Goal: Obtain resource: Download file/media

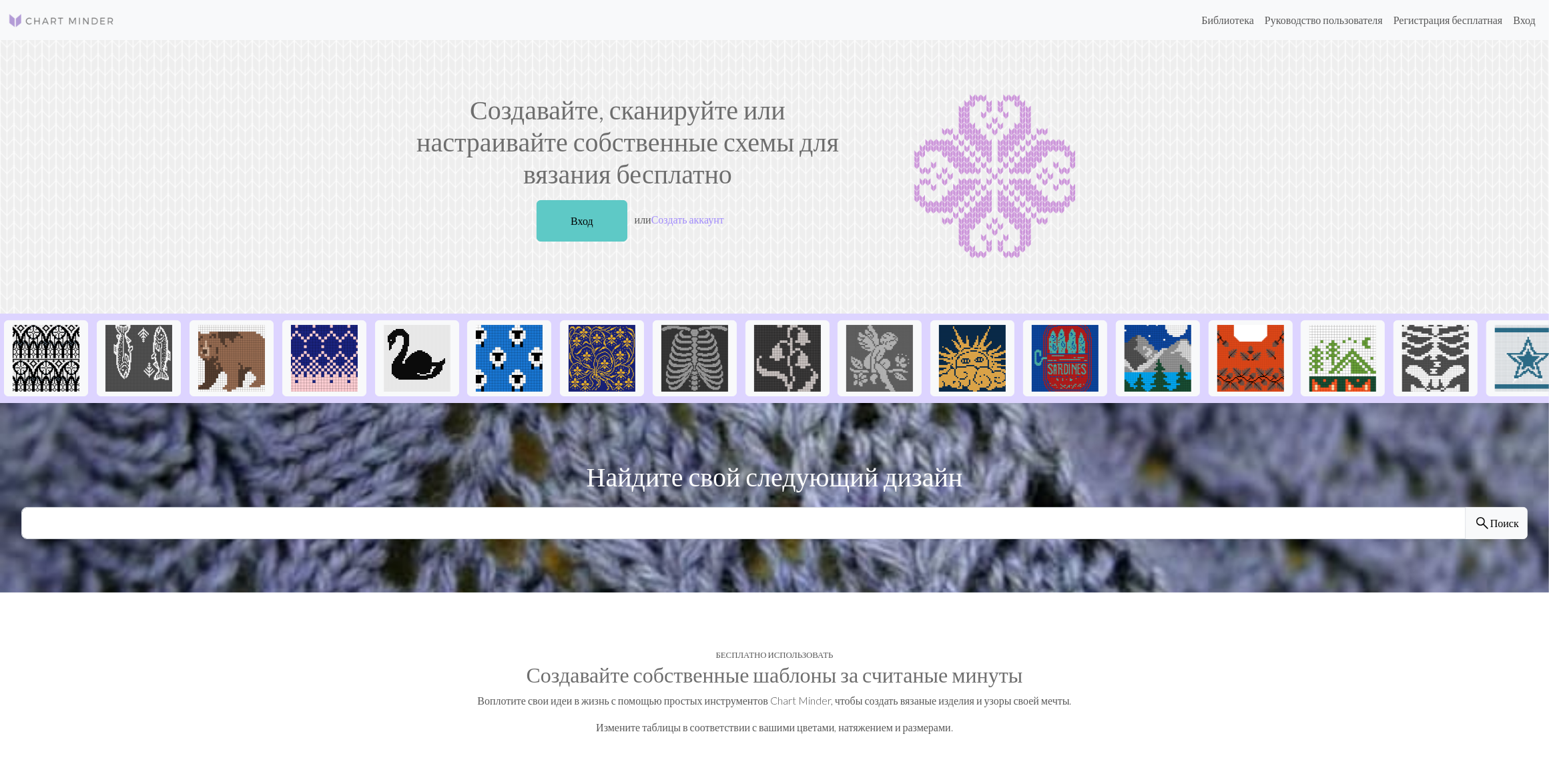
click at [571, 221] on link "Вход" at bounding box center [581, 220] width 91 height 42
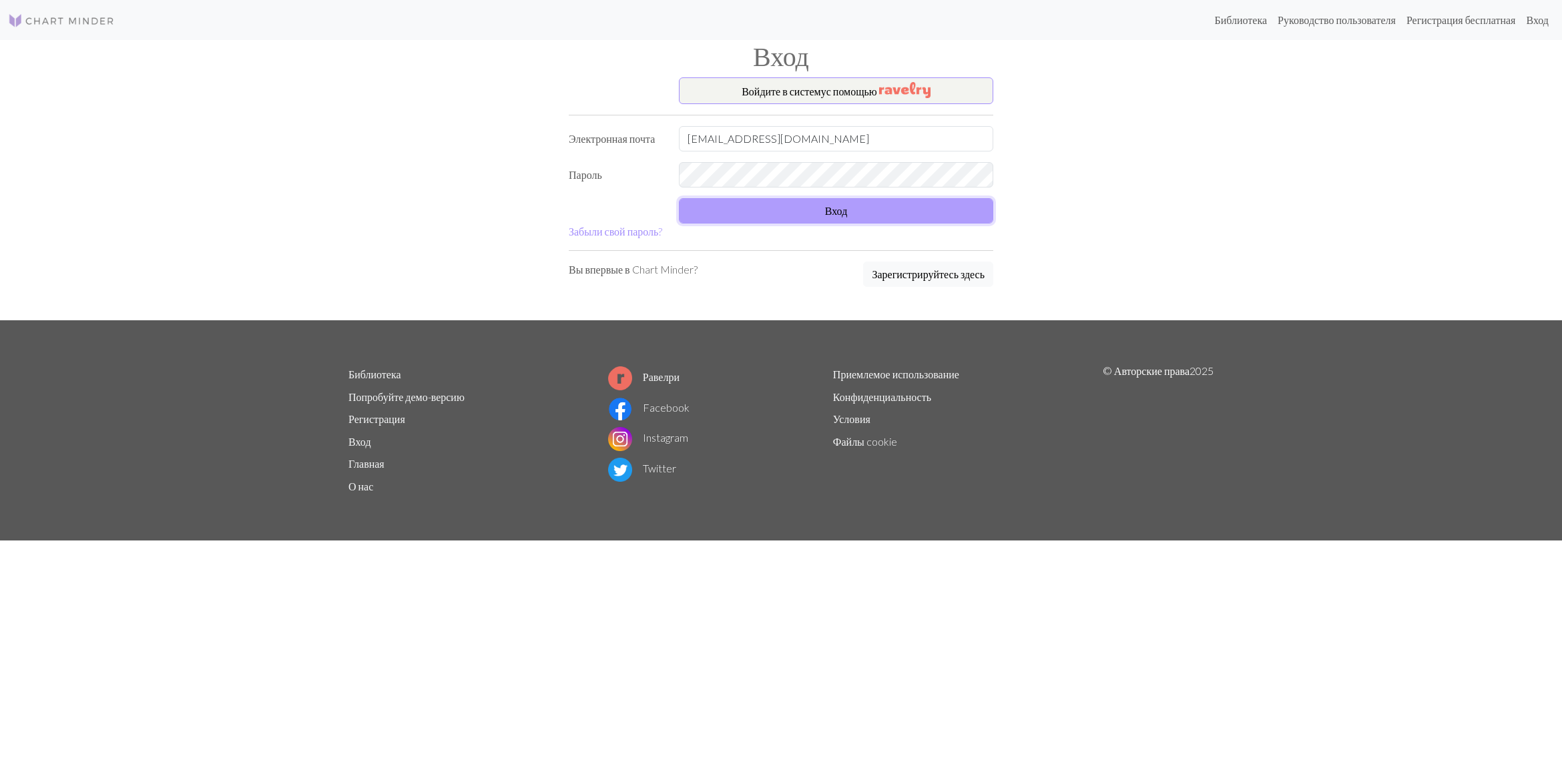
click at [908, 218] on button "Вход" at bounding box center [836, 210] width 314 height 25
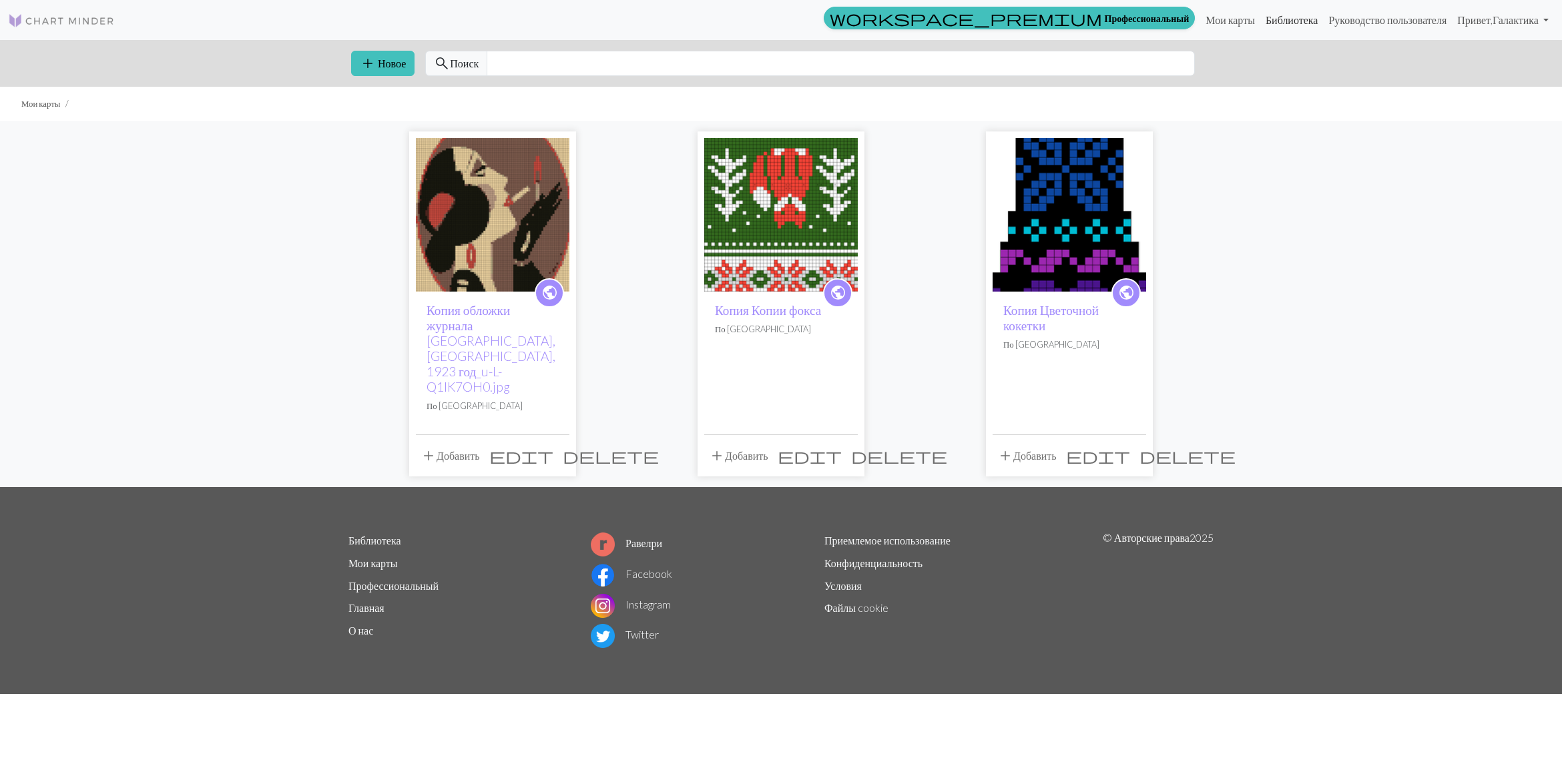
click at [1260, 18] on link "Библиотека" at bounding box center [1292, 20] width 64 height 27
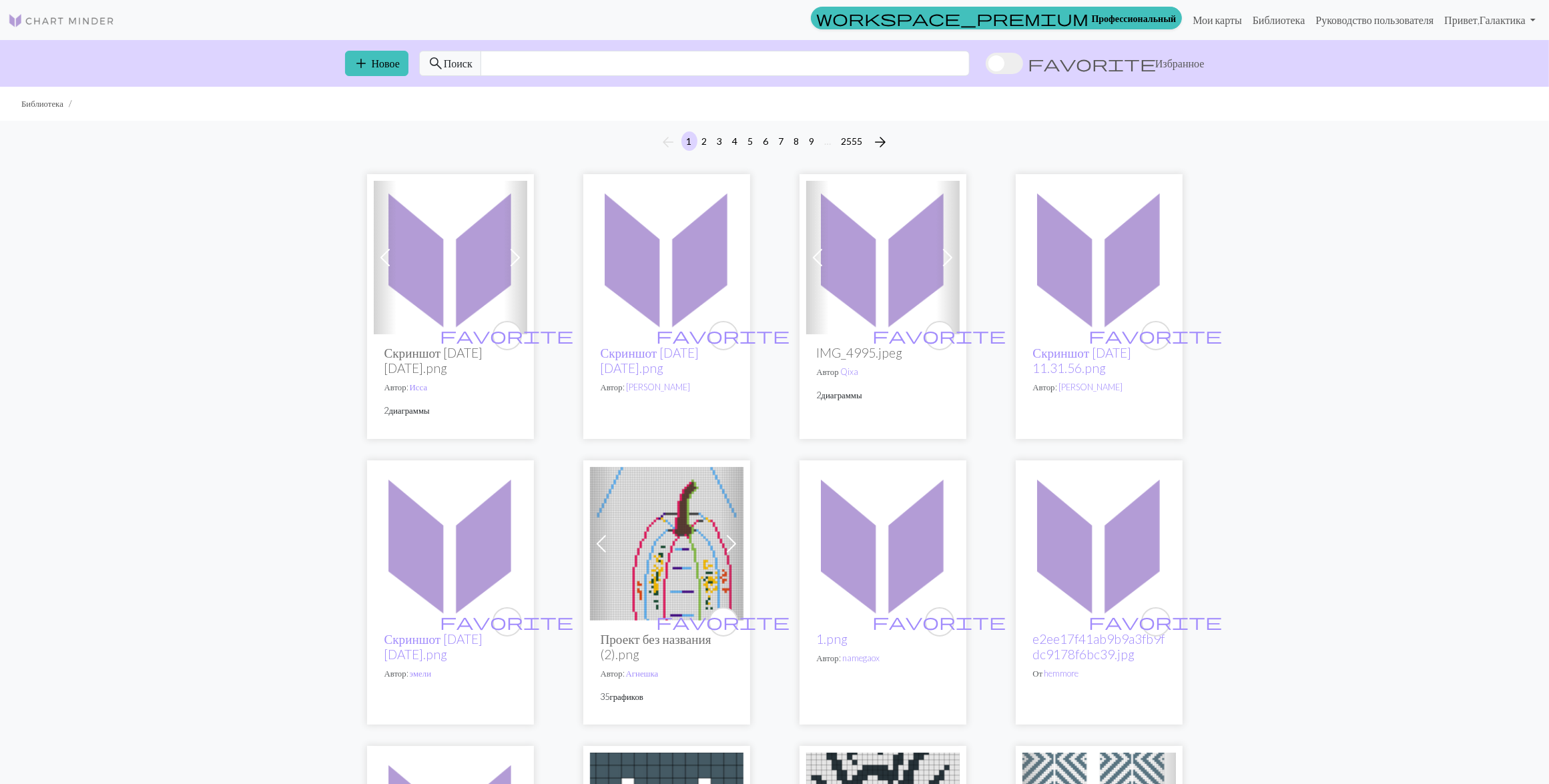
click at [1023, 67] on span at bounding box center [1003, 64] width 38 height 21
click at [985, 65] on input "favorite Избранное" at bounding box center [985, 65] width 0 height 0
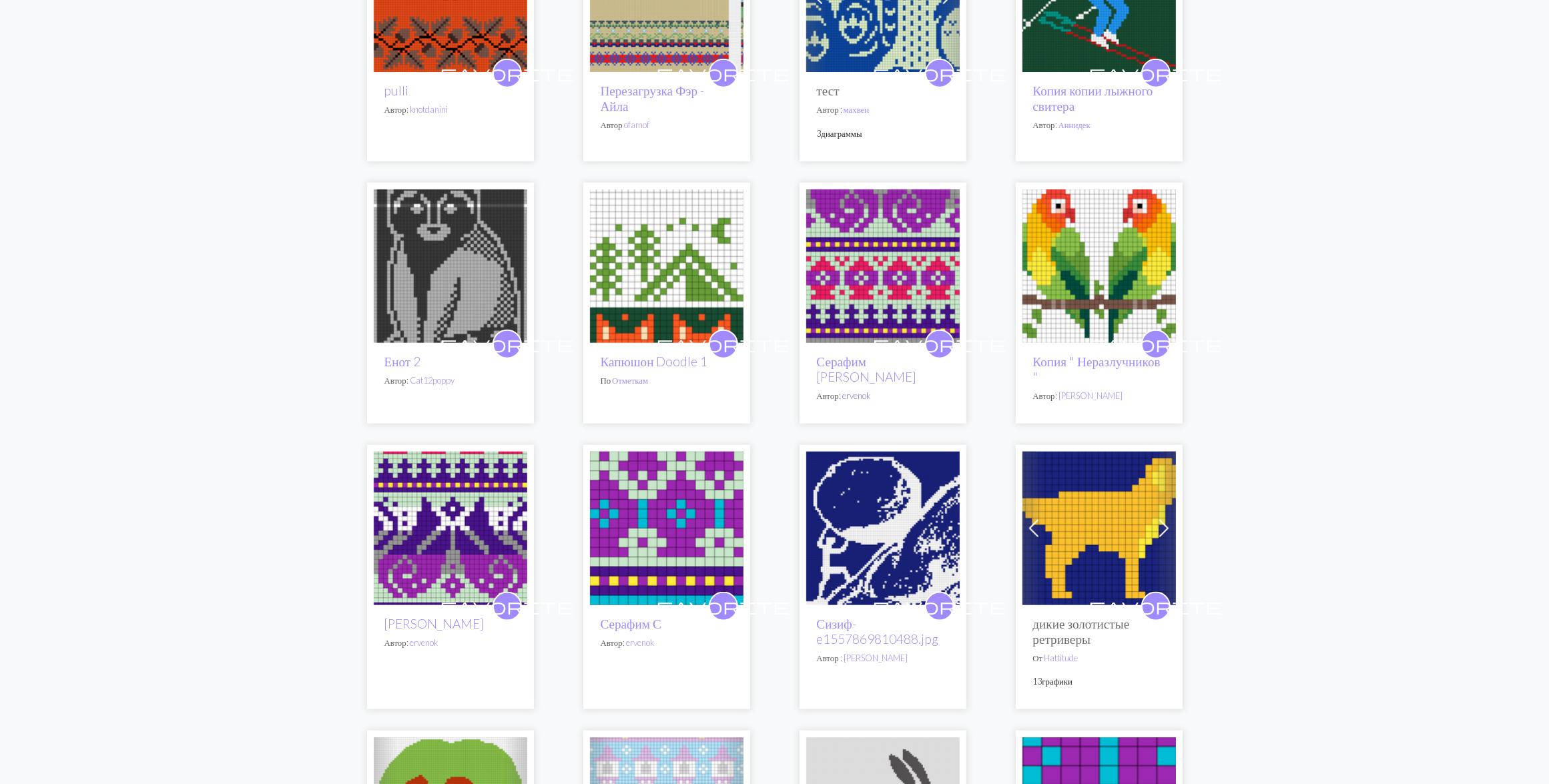
scroll to position [1918, 0]
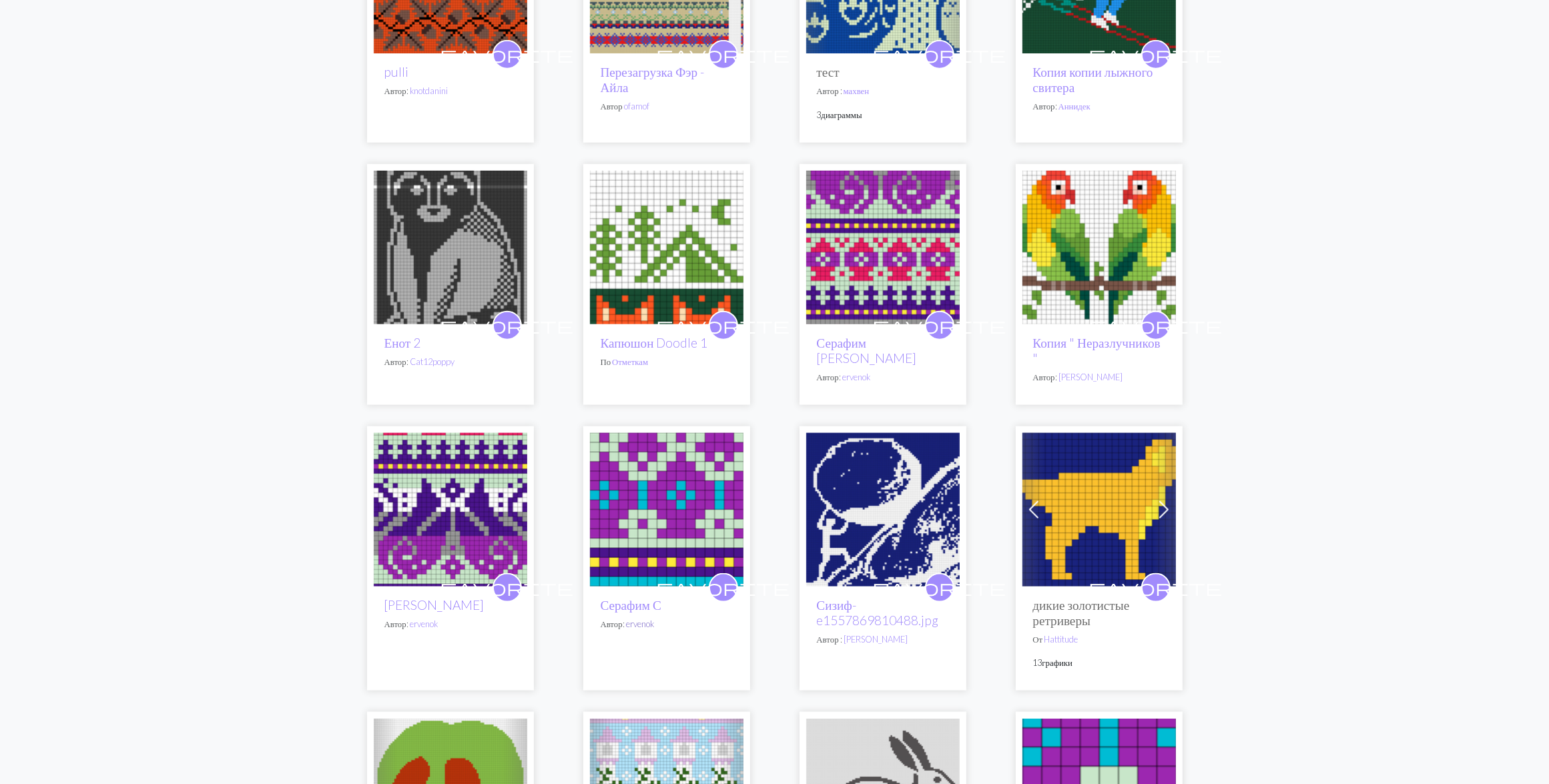
click at [638, 630] on link "ervenok" at bounding box center [639, 623] width 28 height 11
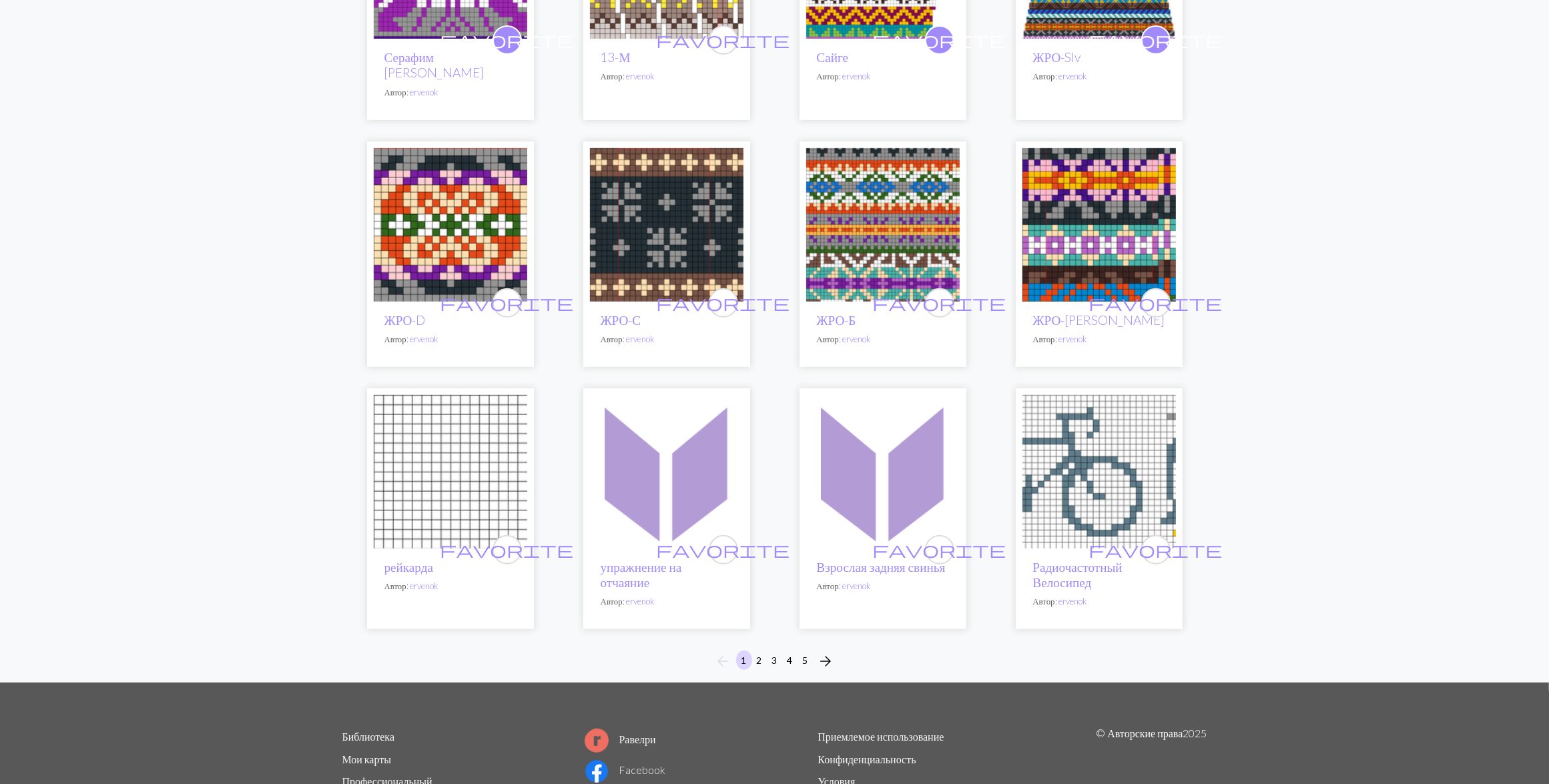
scroll to position [667, 0]
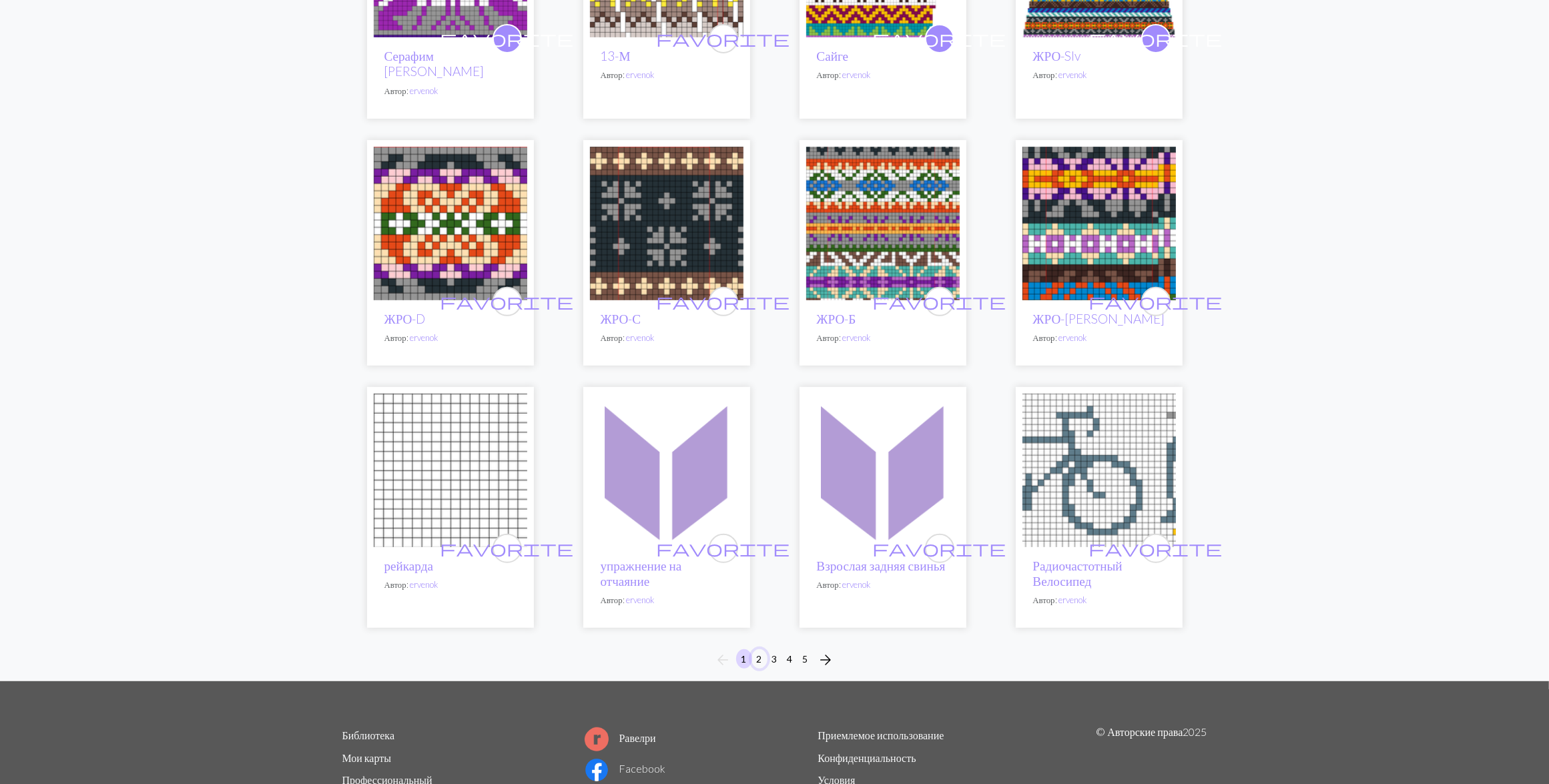
click at [757, 649] on button "2" at bounding box center [759, 658] width 16 height 19
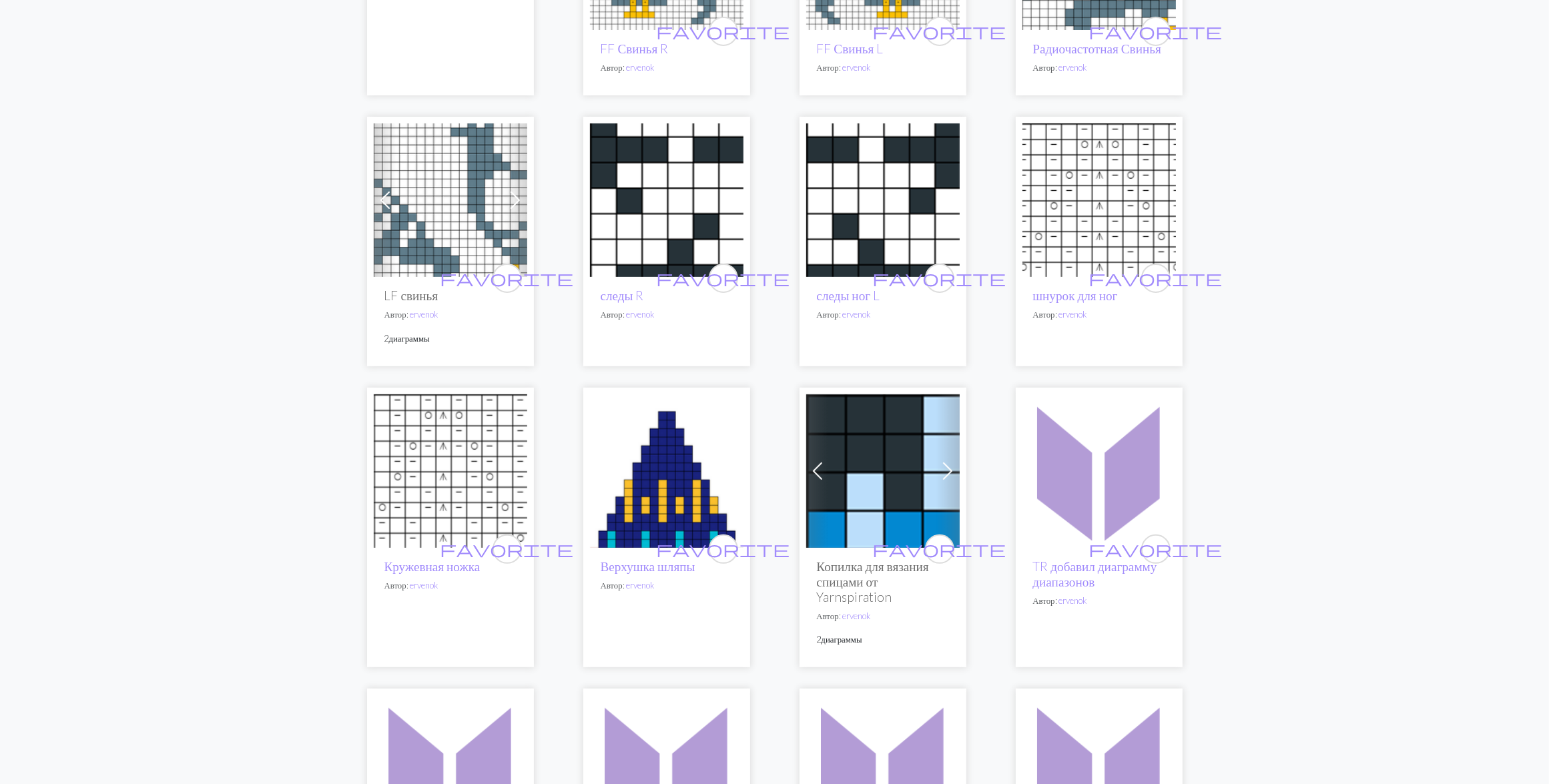
scroll to position [167, 0]
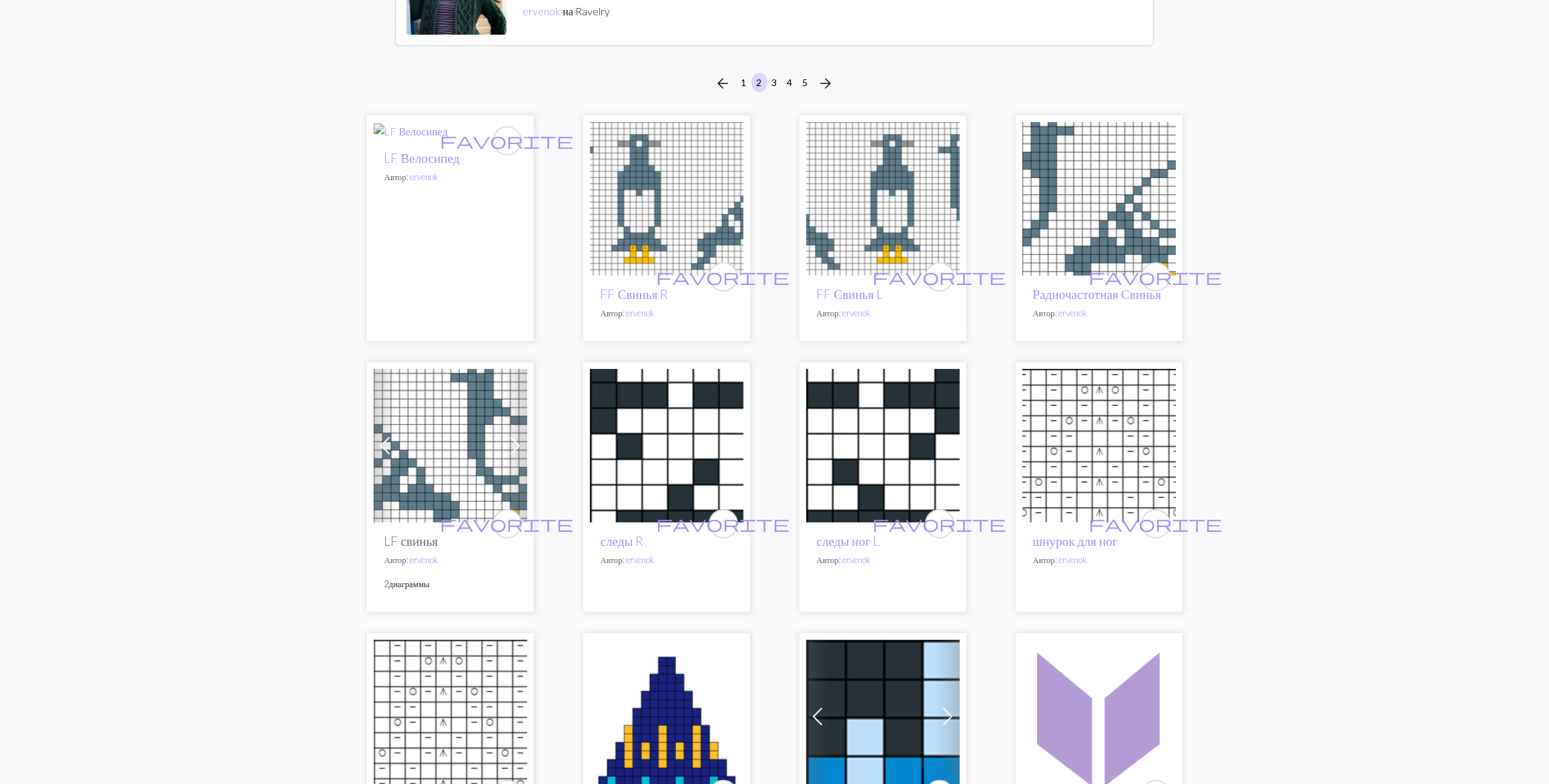
click at [887, 201] on img at bounding box center [883, 198] width 154 height 154
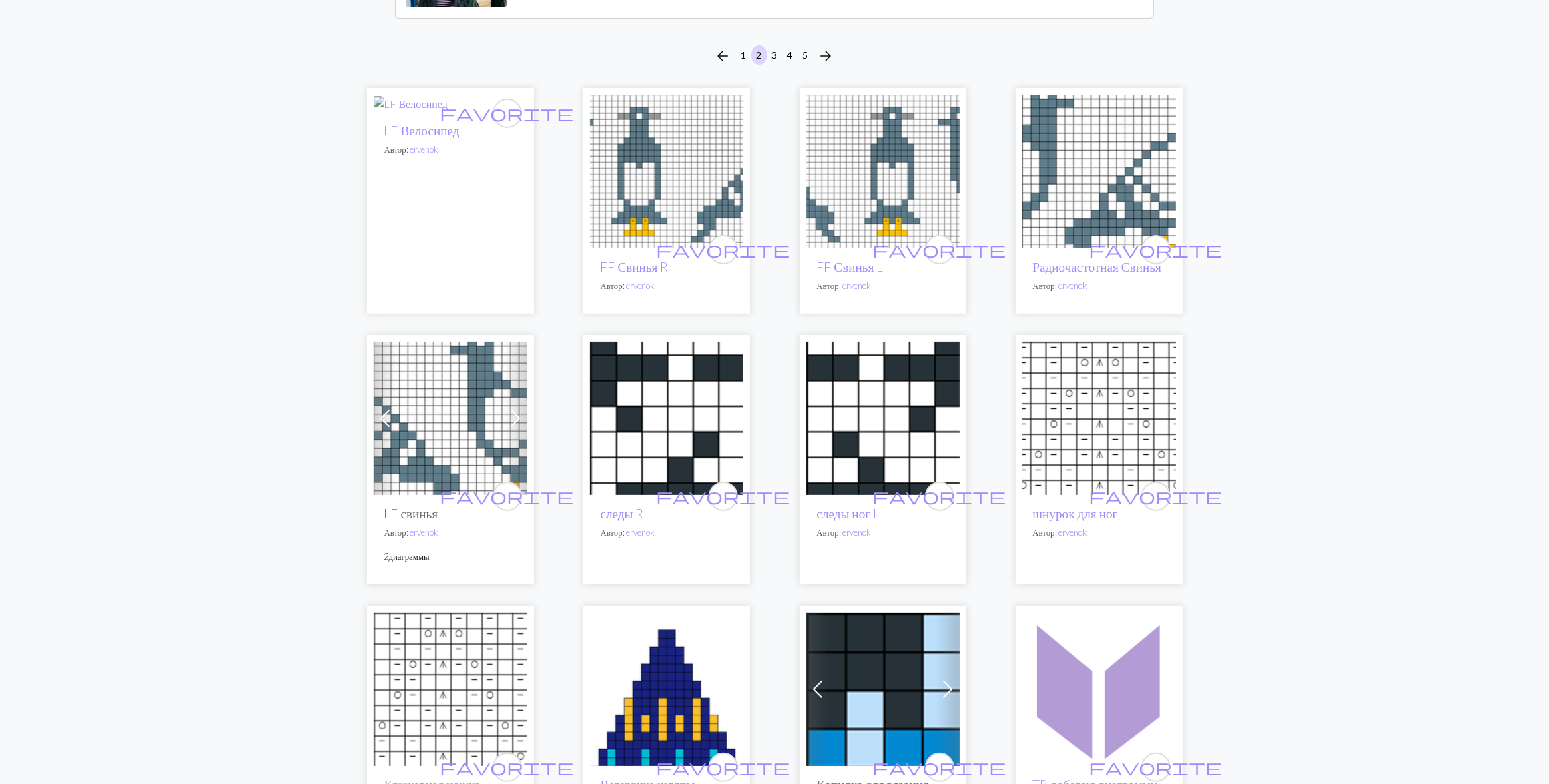
scroll to position [250, 0]
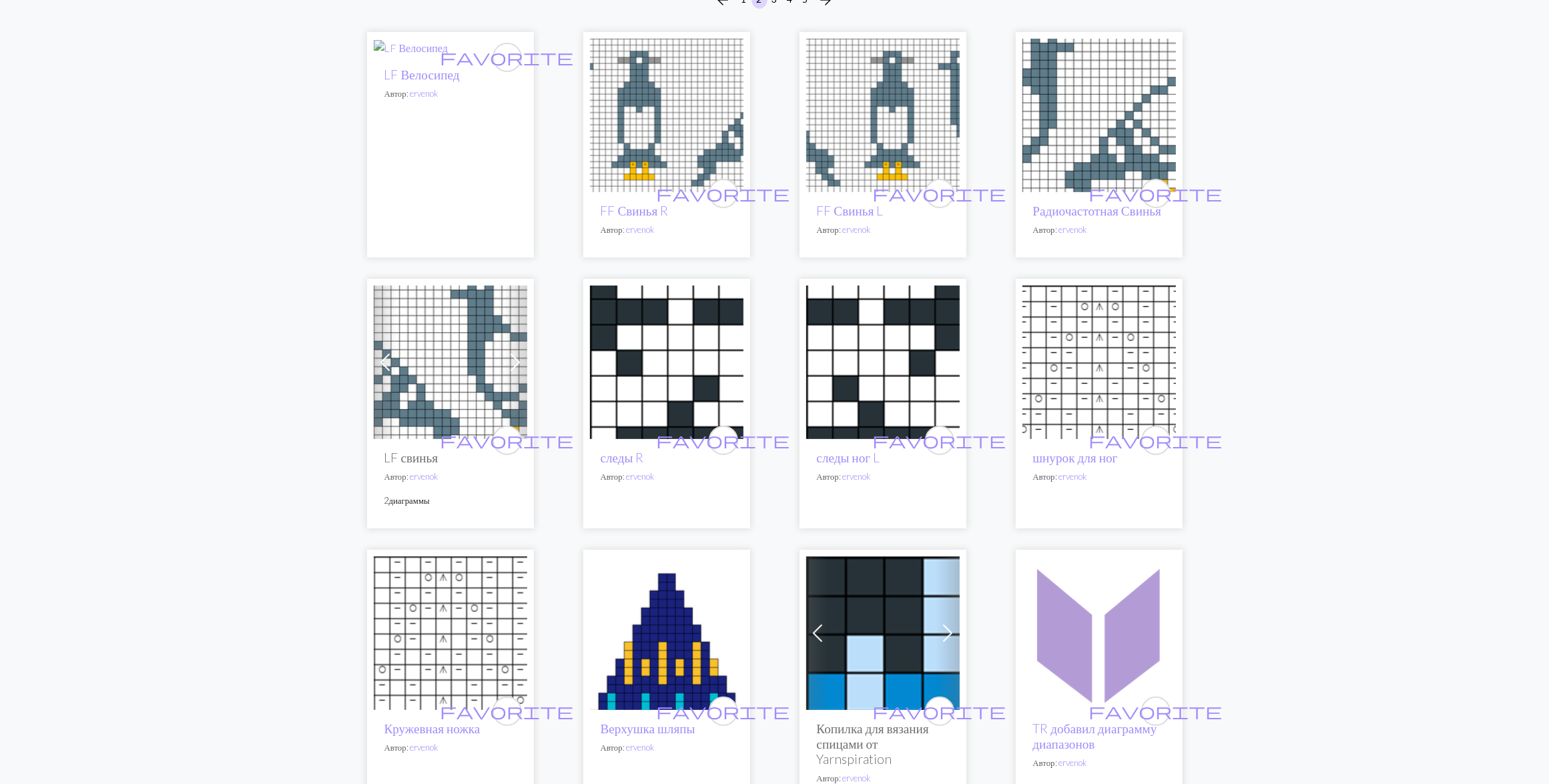
click at [1086, 107] on img at bounding box center [1098, 115] width 154 height 154
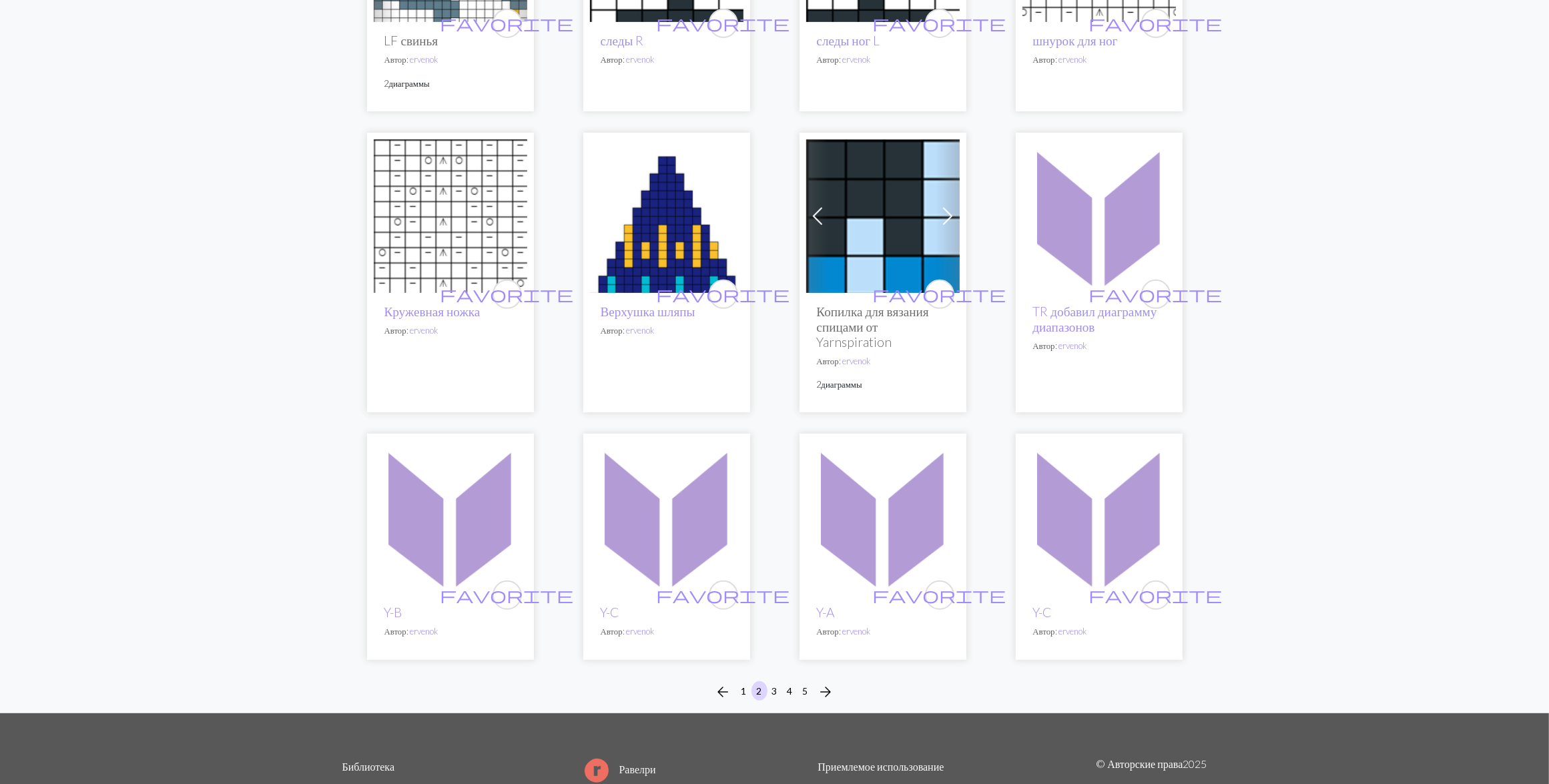
scroll to position [819, 0]
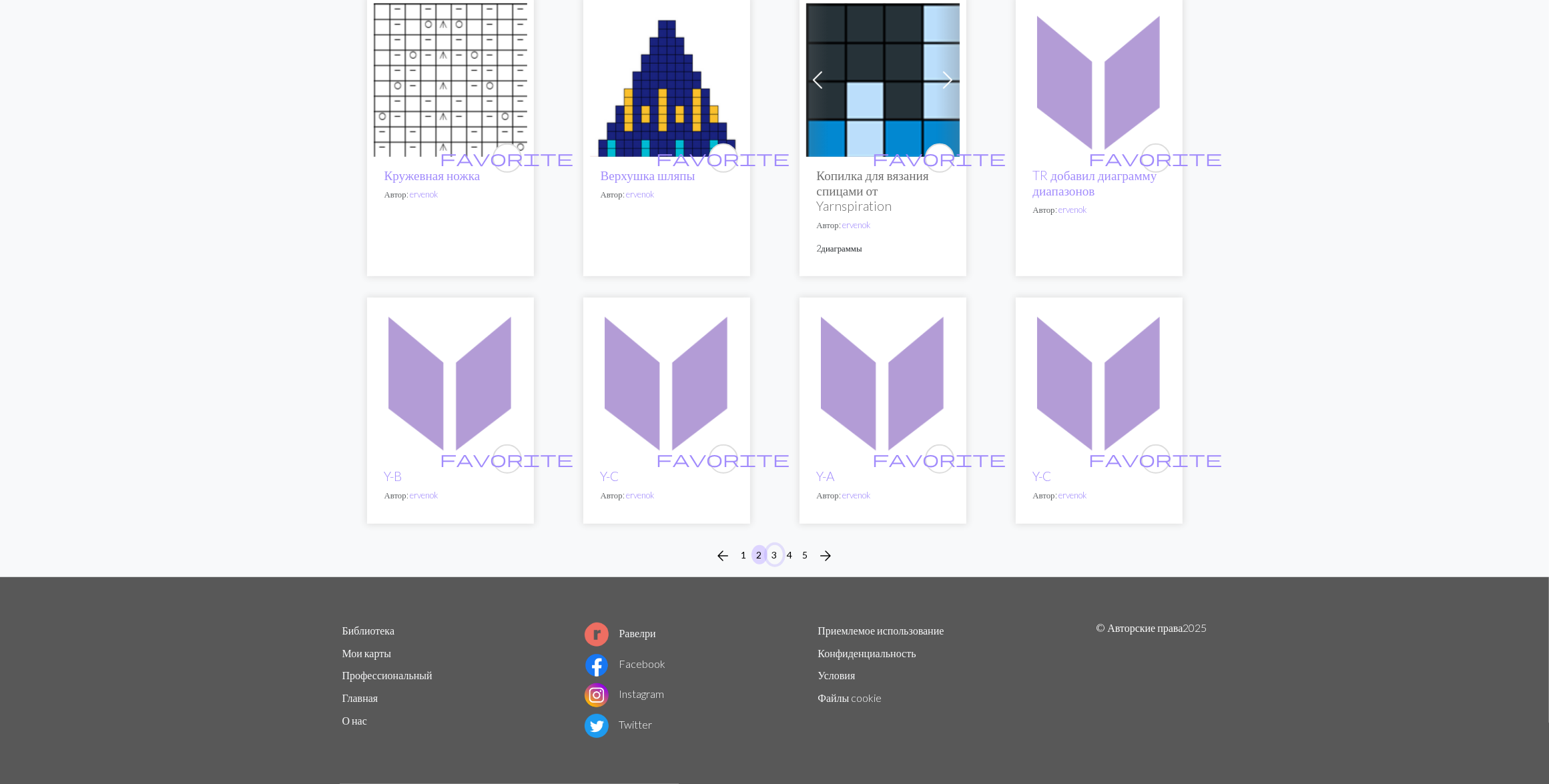
click at [776, 556] on button "3" at bounding box center [774, 554] width 16 height 19
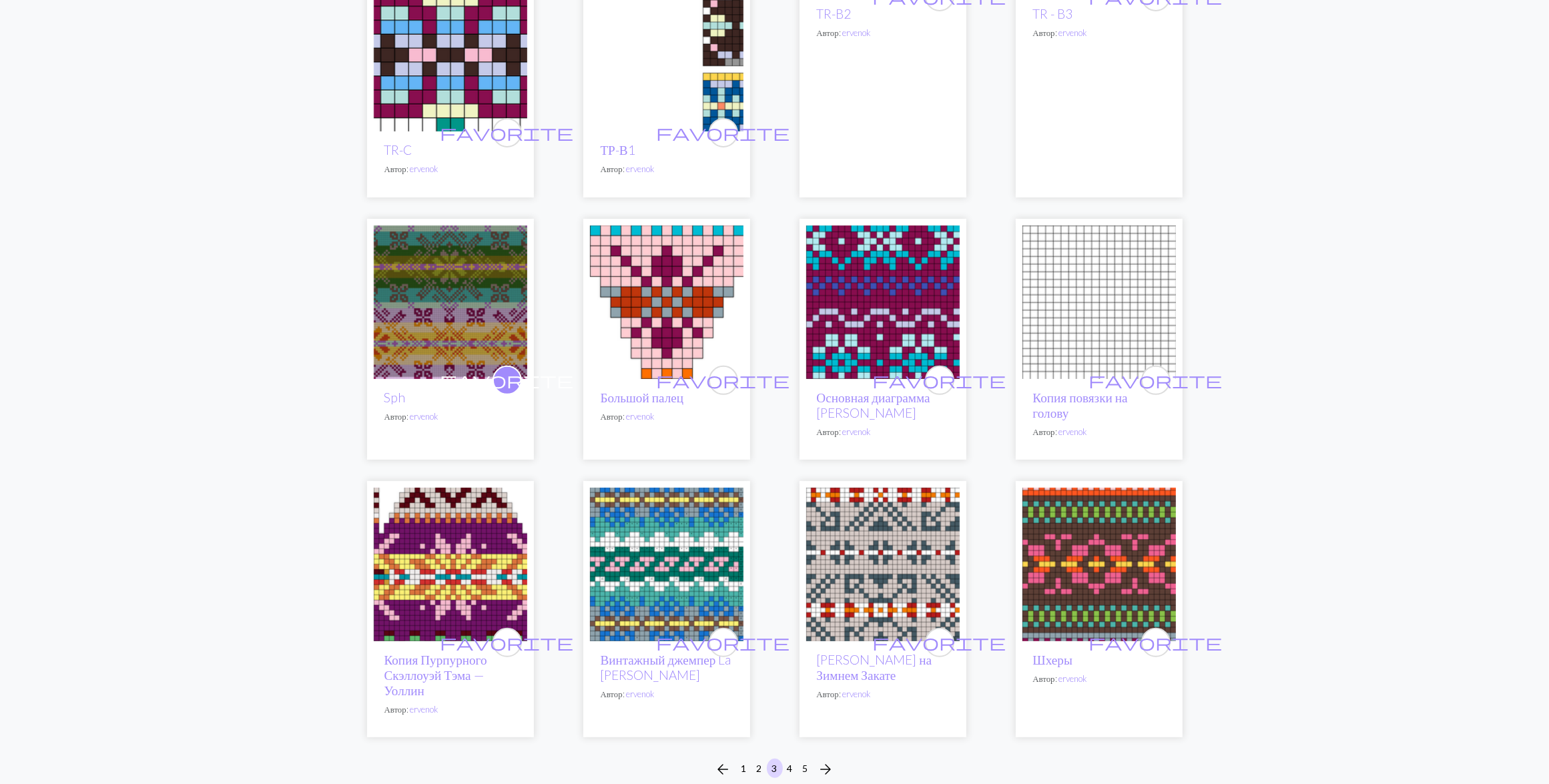
scroll to position [584, 0]
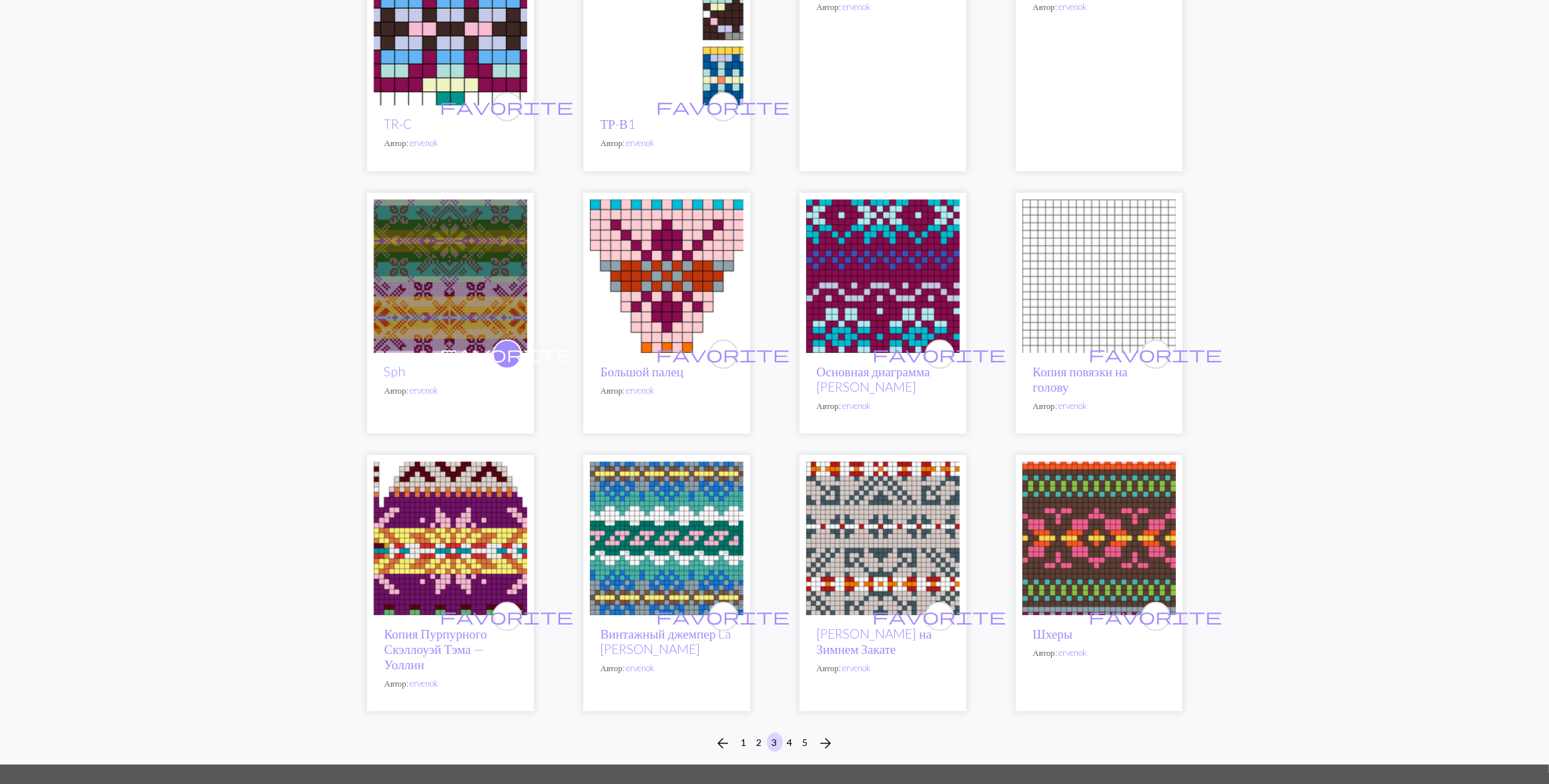
click at [483, 501] on img at bounding box center [450, 538] width 154 height 154
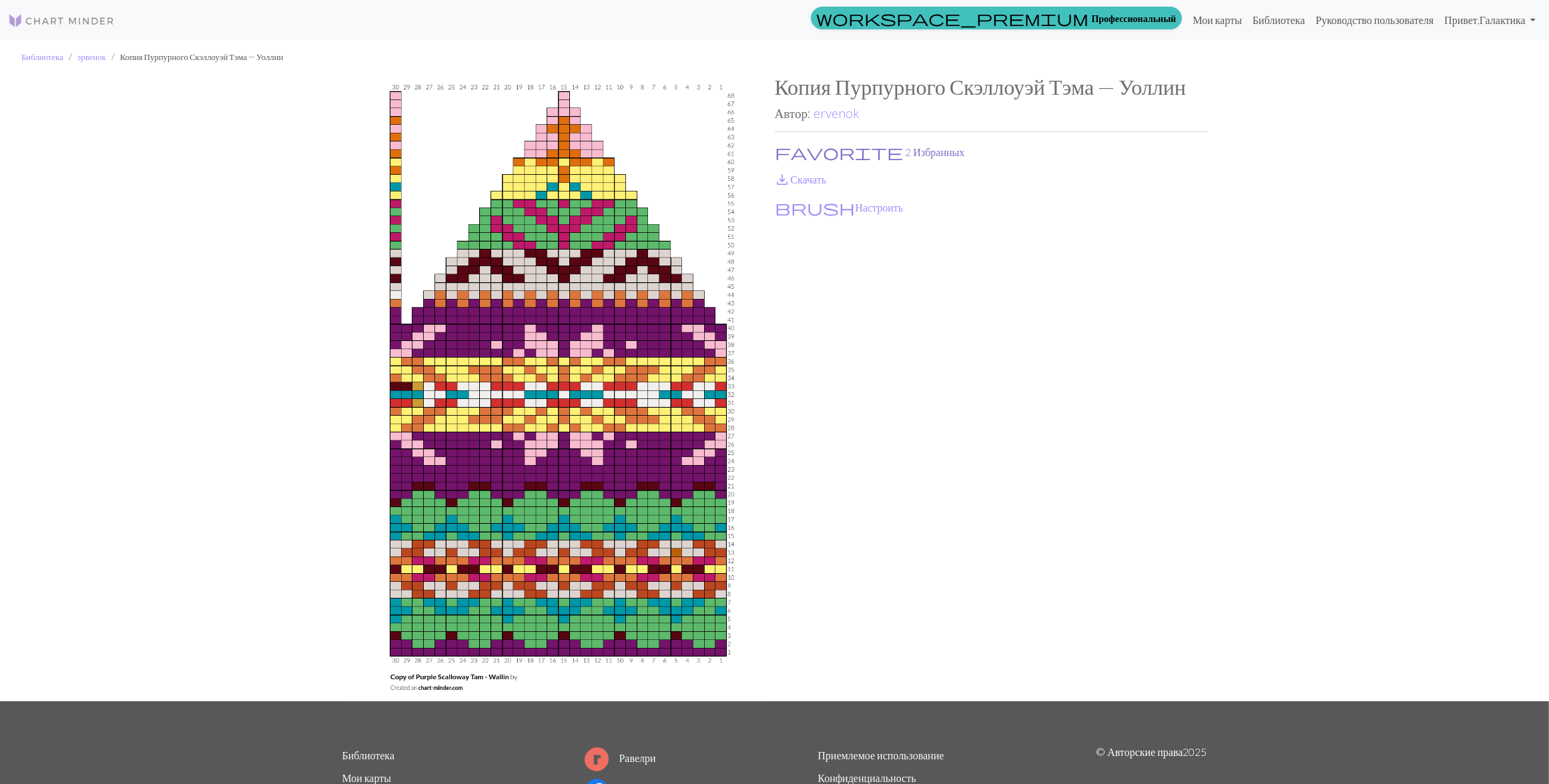
click at [817, 146] on button "favorite 2 Избранных" at bounding box center [870, 153] width 191 height 17
click at [802, 178] on link "save_alt Скачать" at bounding box center [801, 179] width 52 height 13
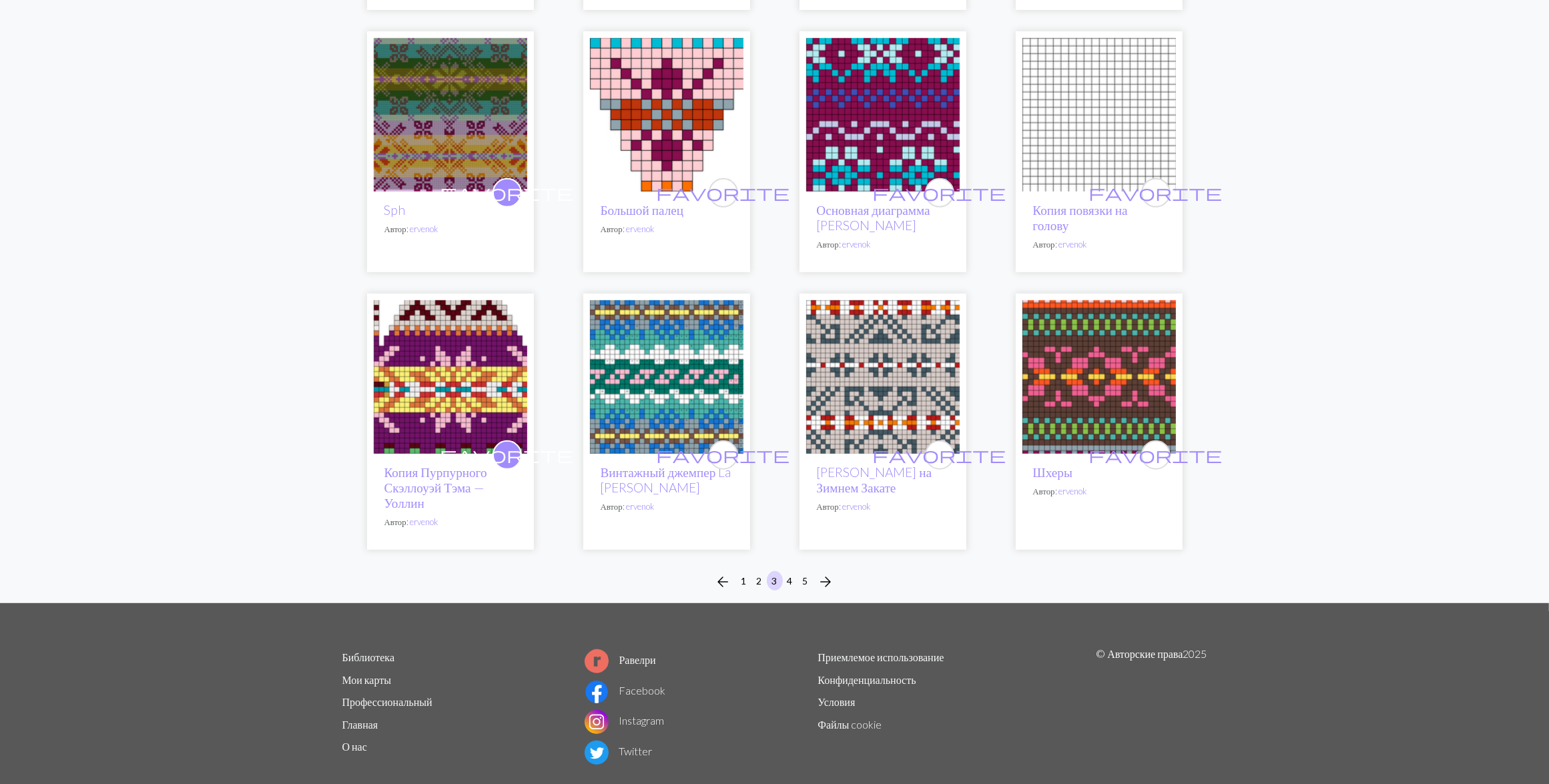
scroll to position [750, 0]
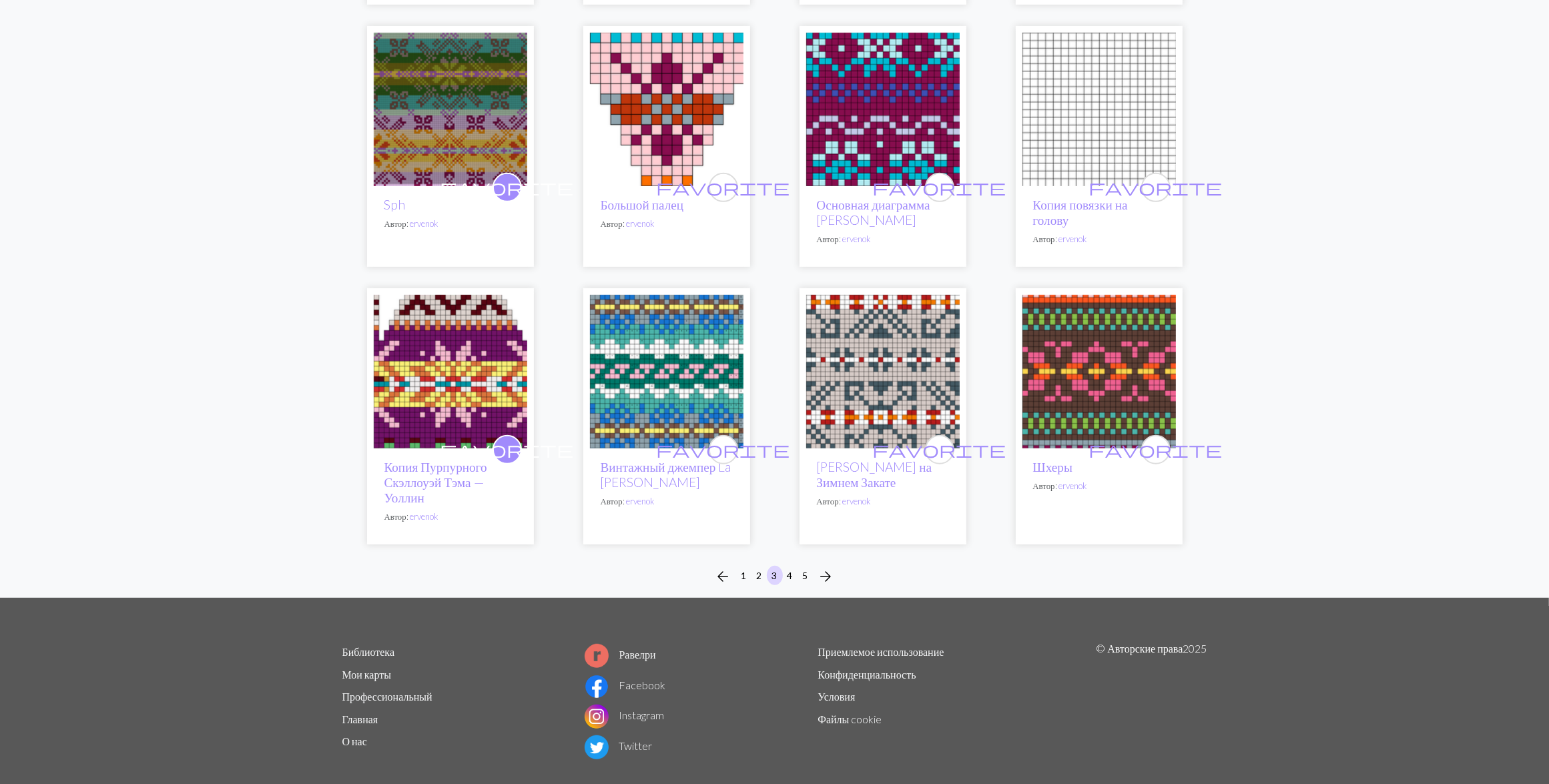
click at [898, 108] on img at bounding box center [883, 109] width 154 height 154
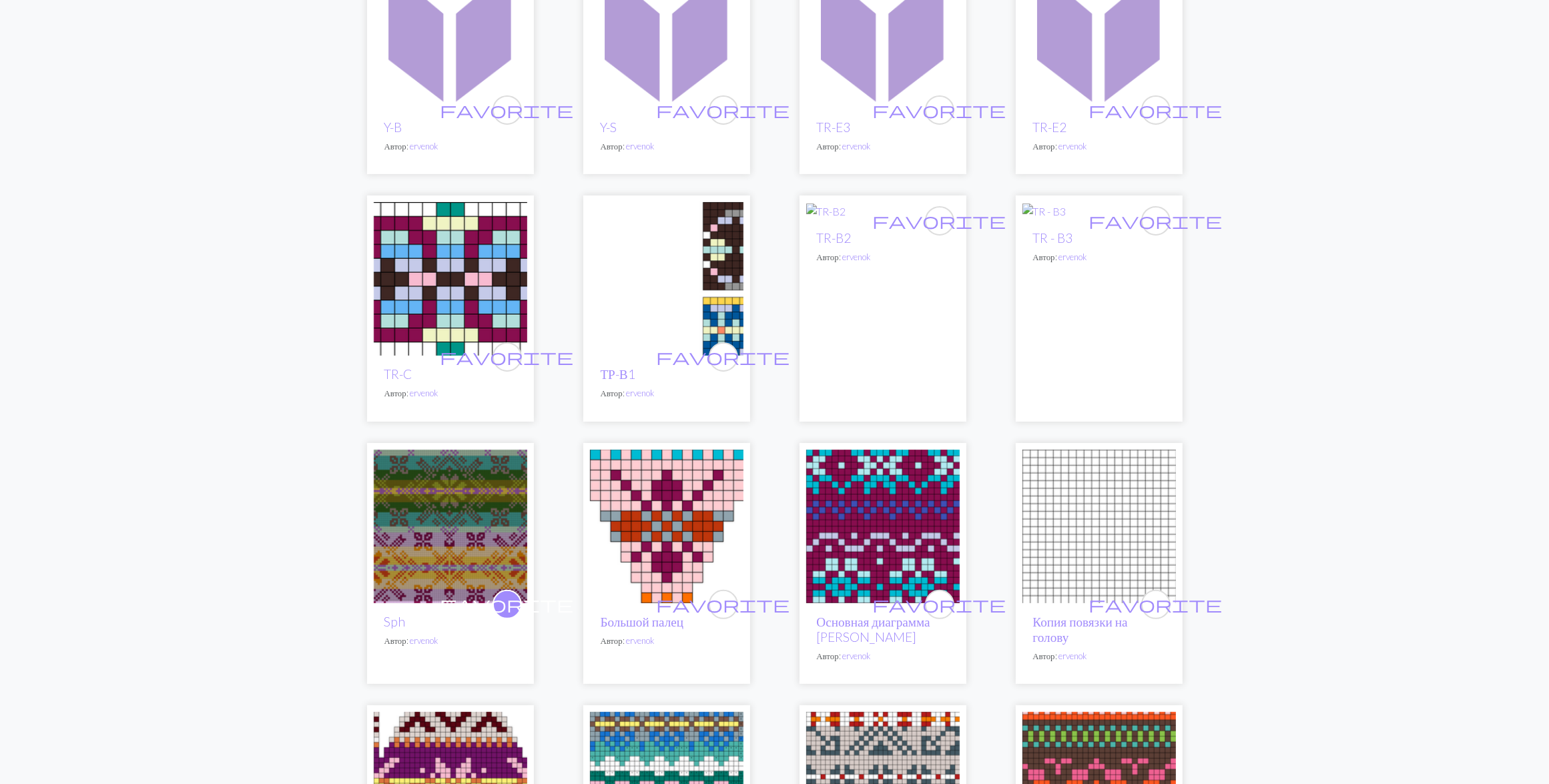
scroll to position [750, 0]
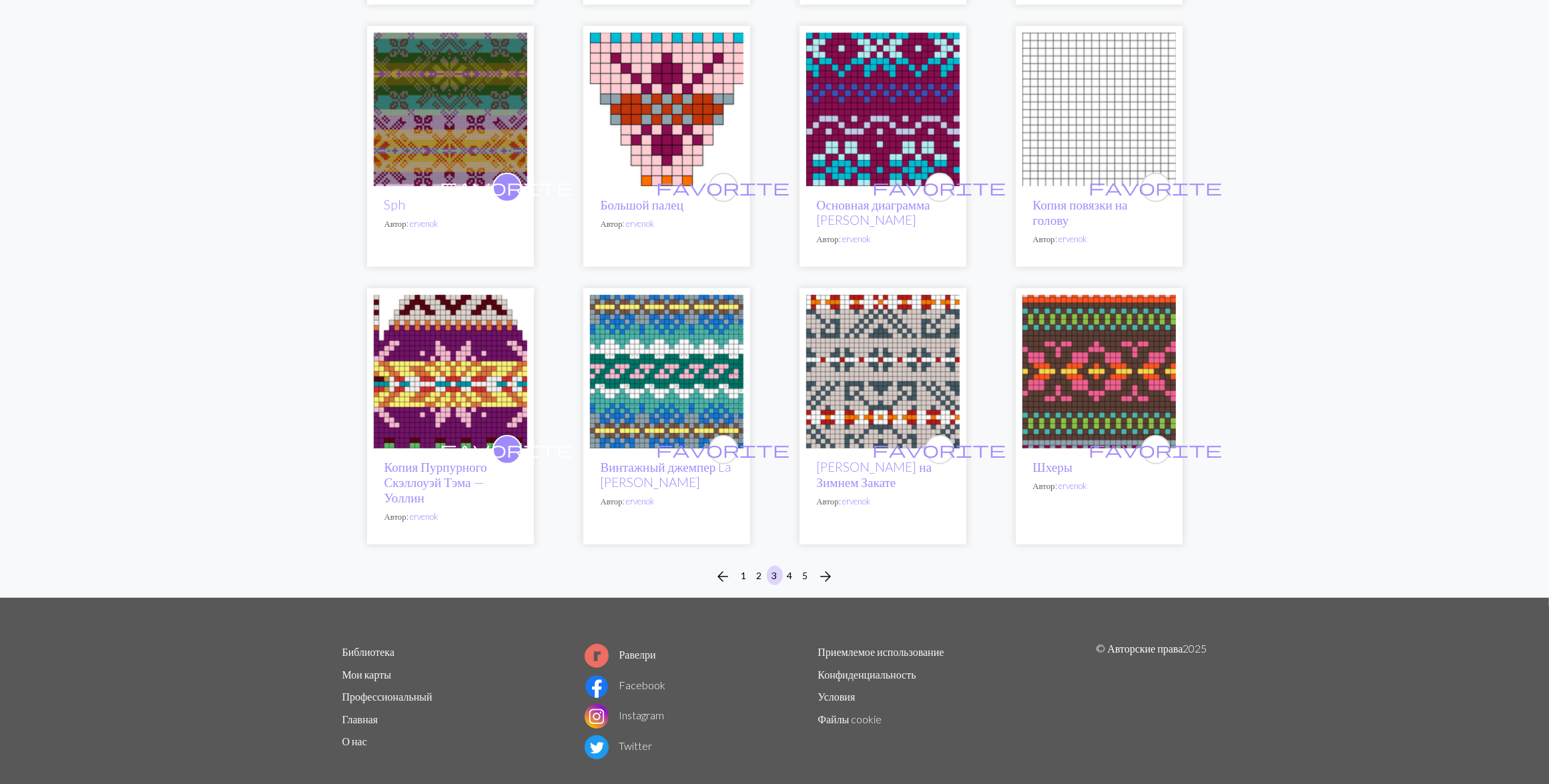
click at [677, 370] on img at bounding box center [666, 371] width 154 height 154
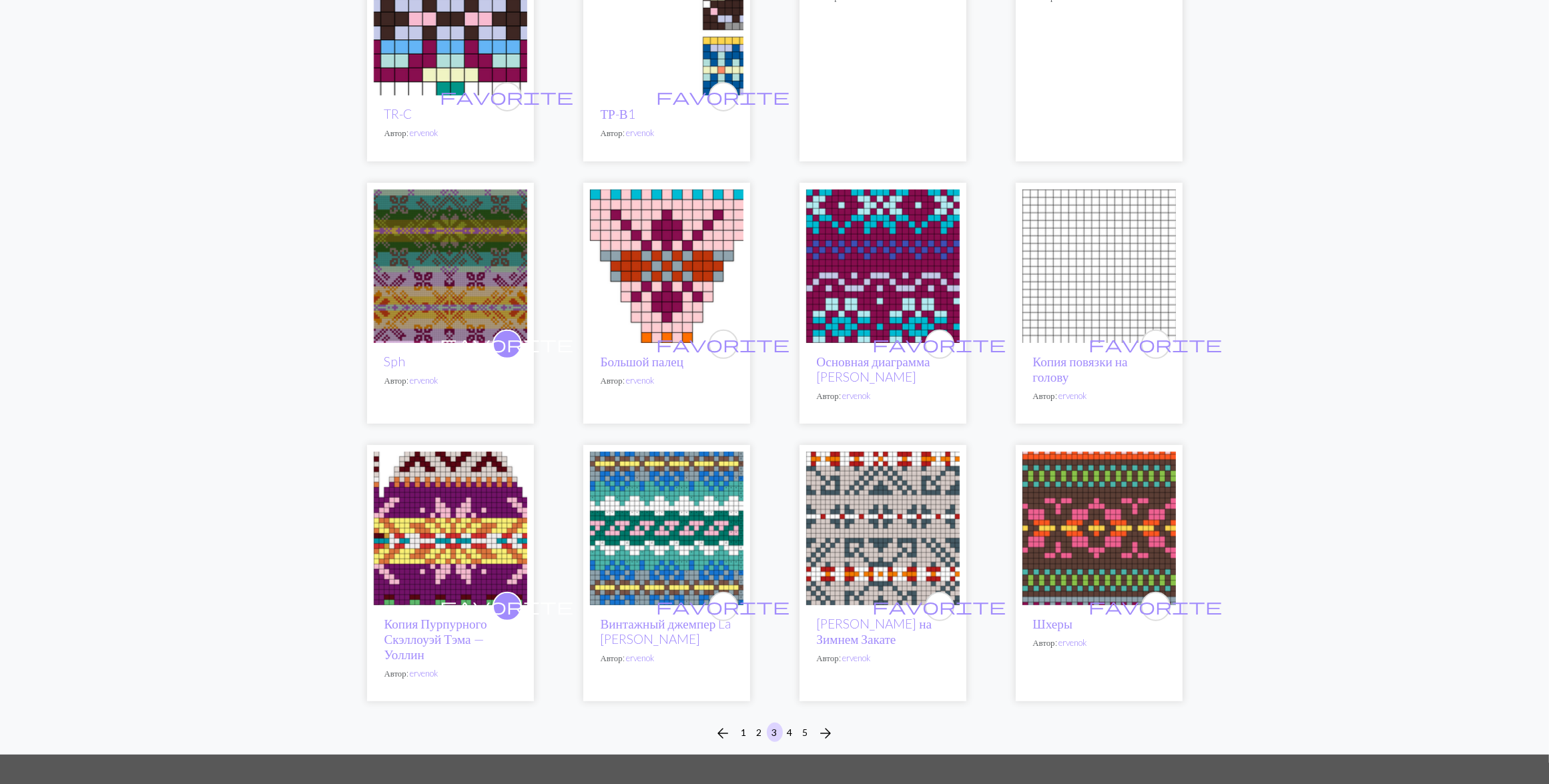
scroll to position [771, 0]
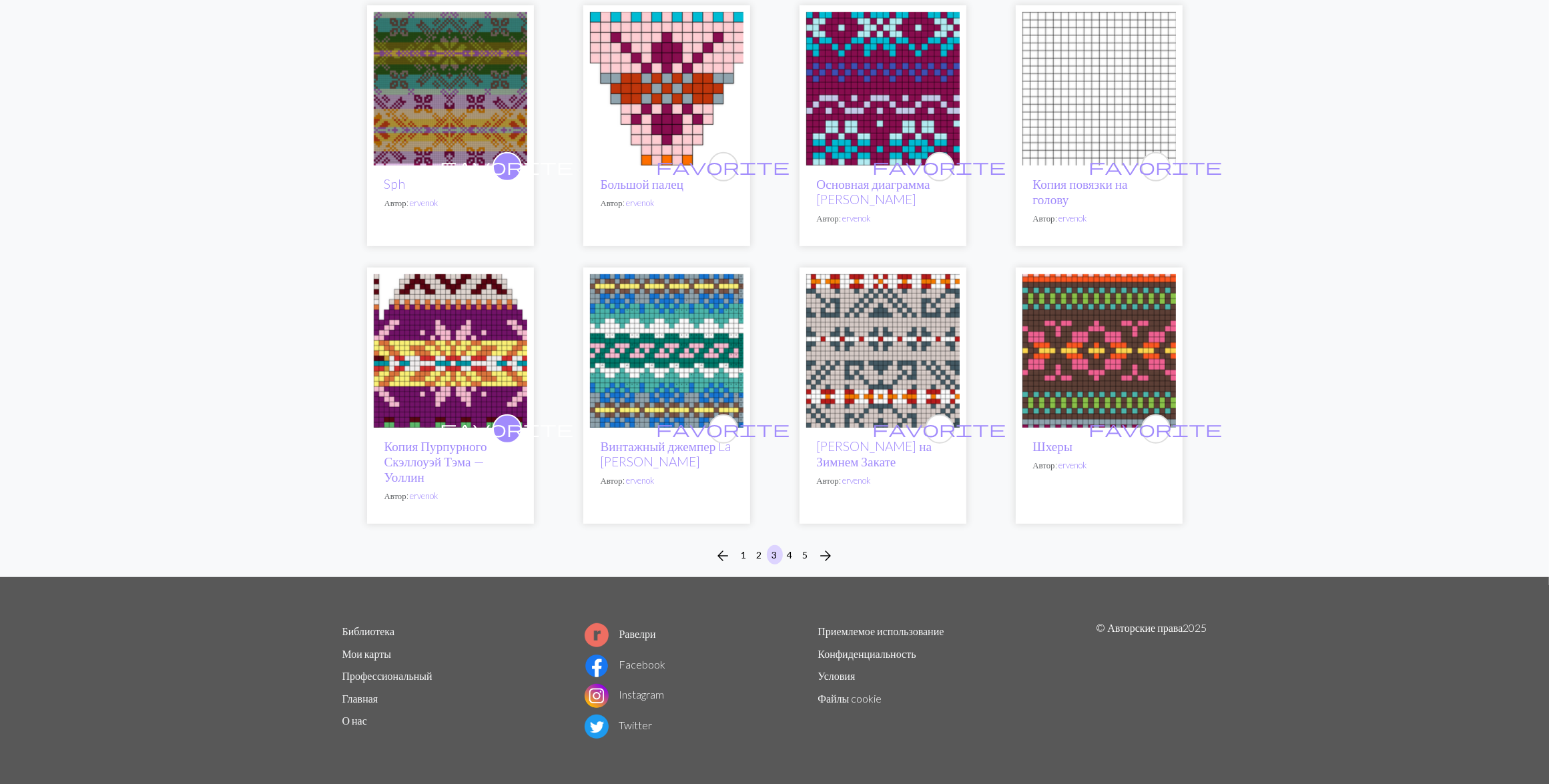
click at [895, 377] on img at bounding box center [883, 350] width 154 height 154
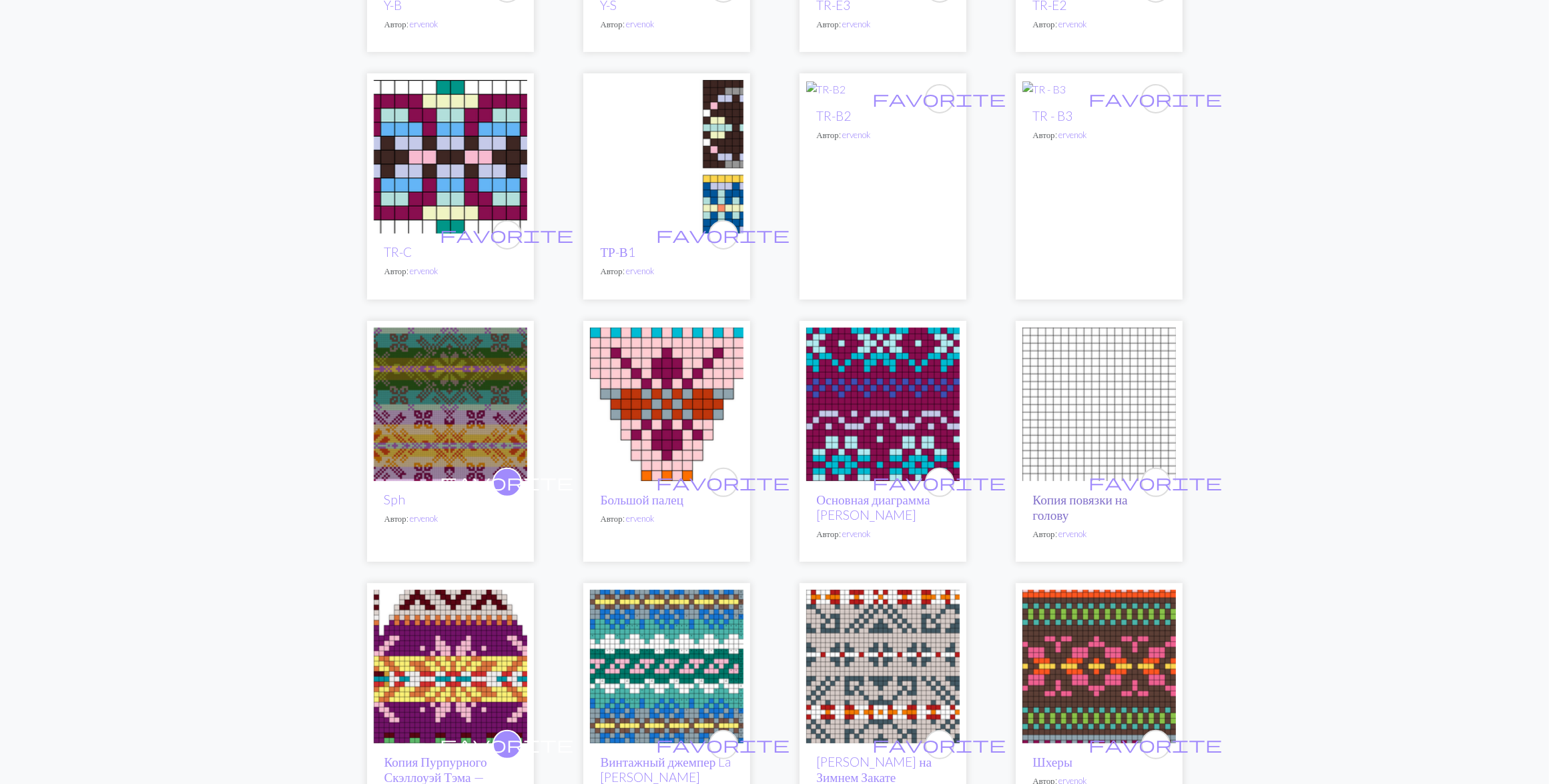
scroll to position [771, 0]
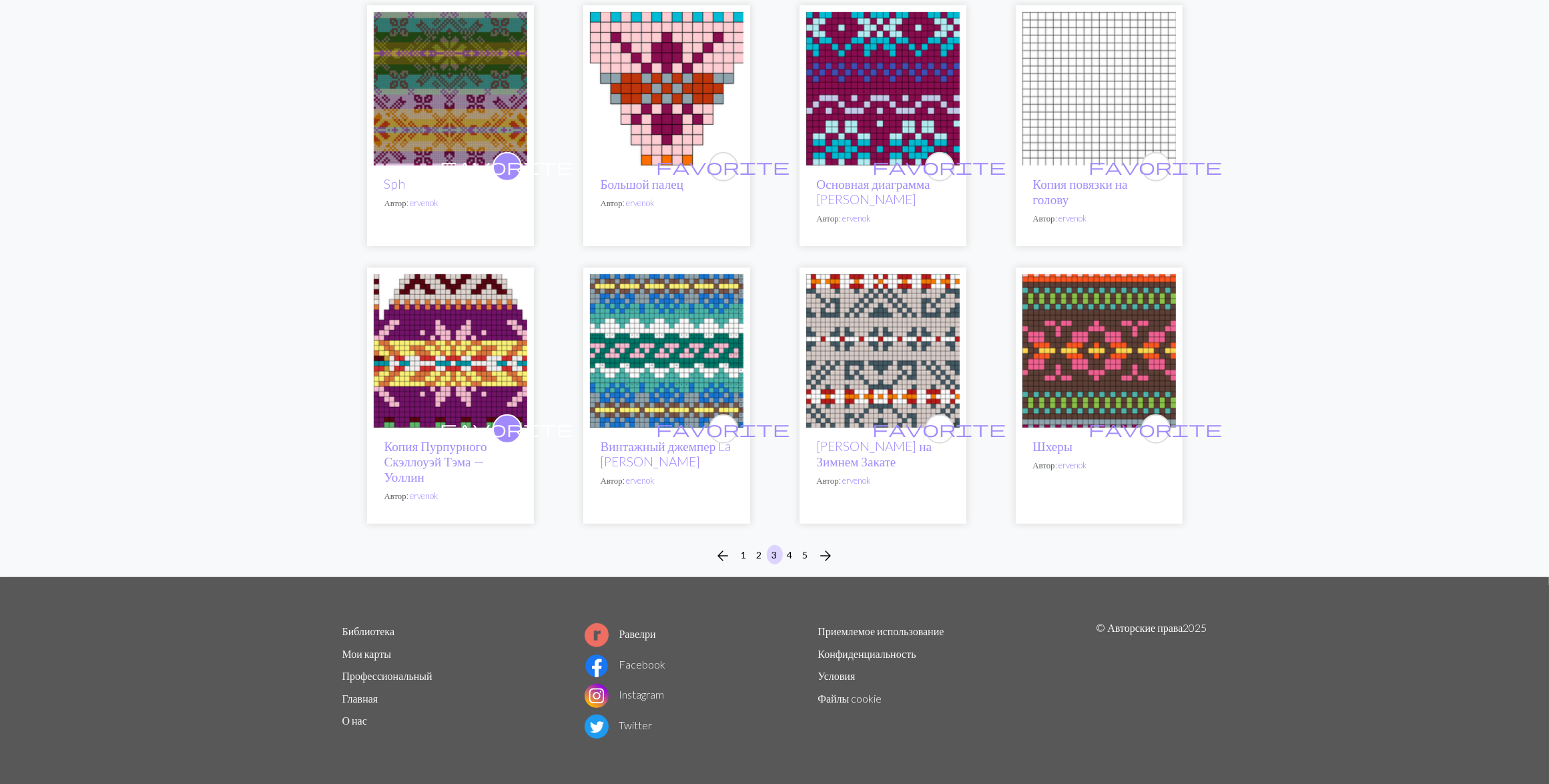
click at [1095, 372] on img at bounding box center [1098, 350] width 154 height 154
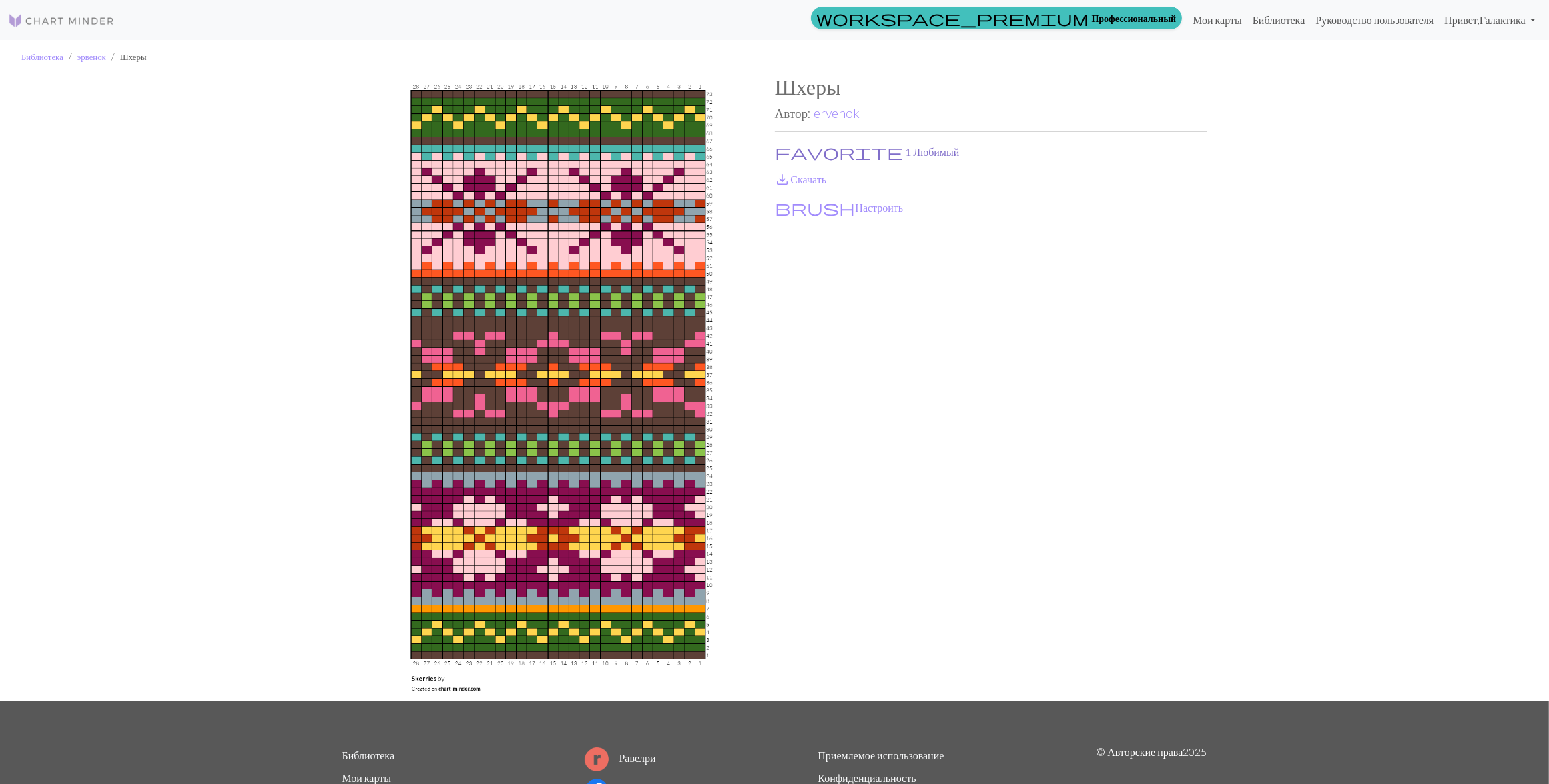
click at [788, 154] on span "favorite" at bounding box center [839, 152] width 128 height 18
click at [789, 181] on span "save_alt" at bounding box center [782, 179] width 16 height 18
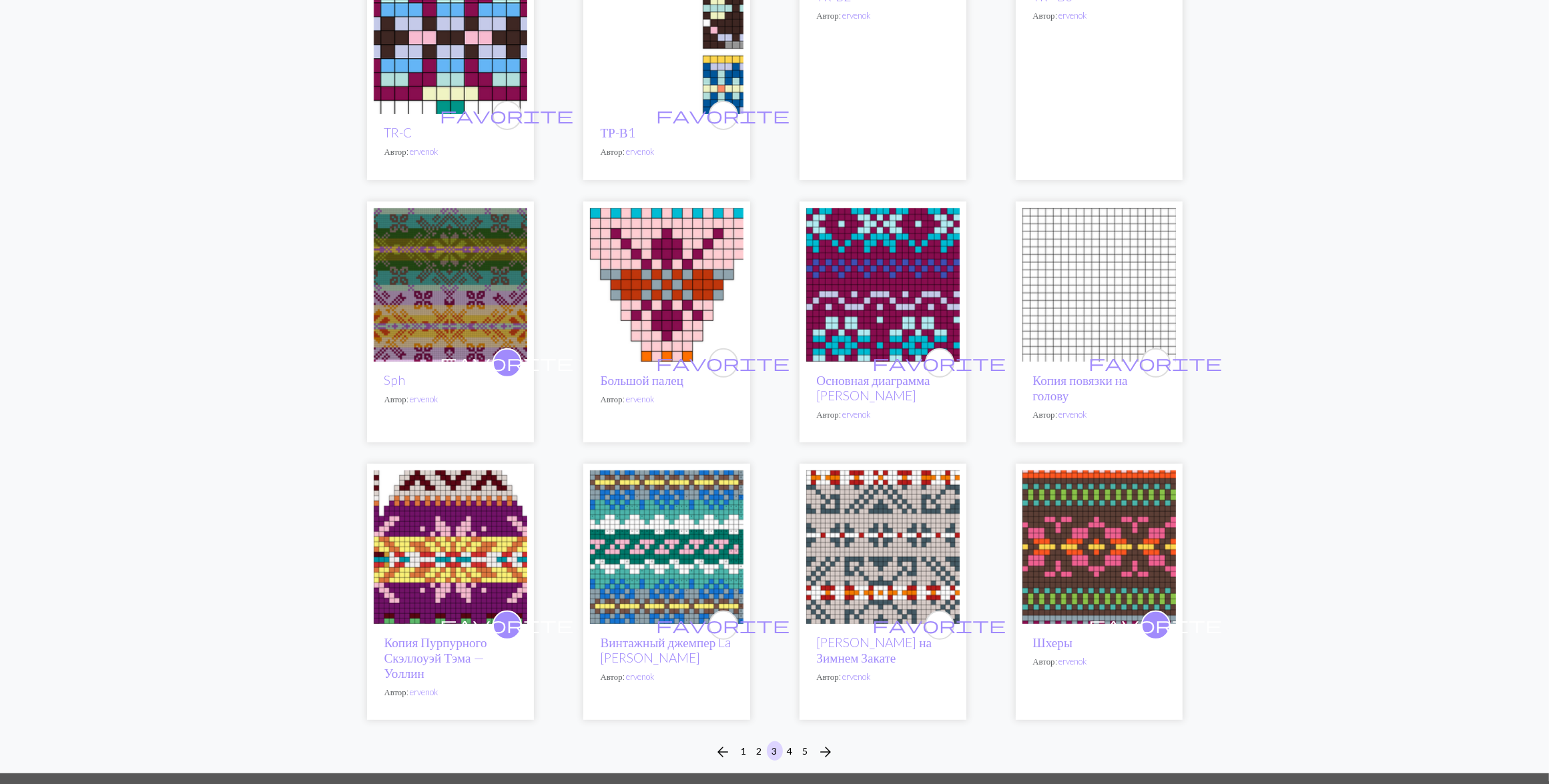
scroll to position [771, 0]
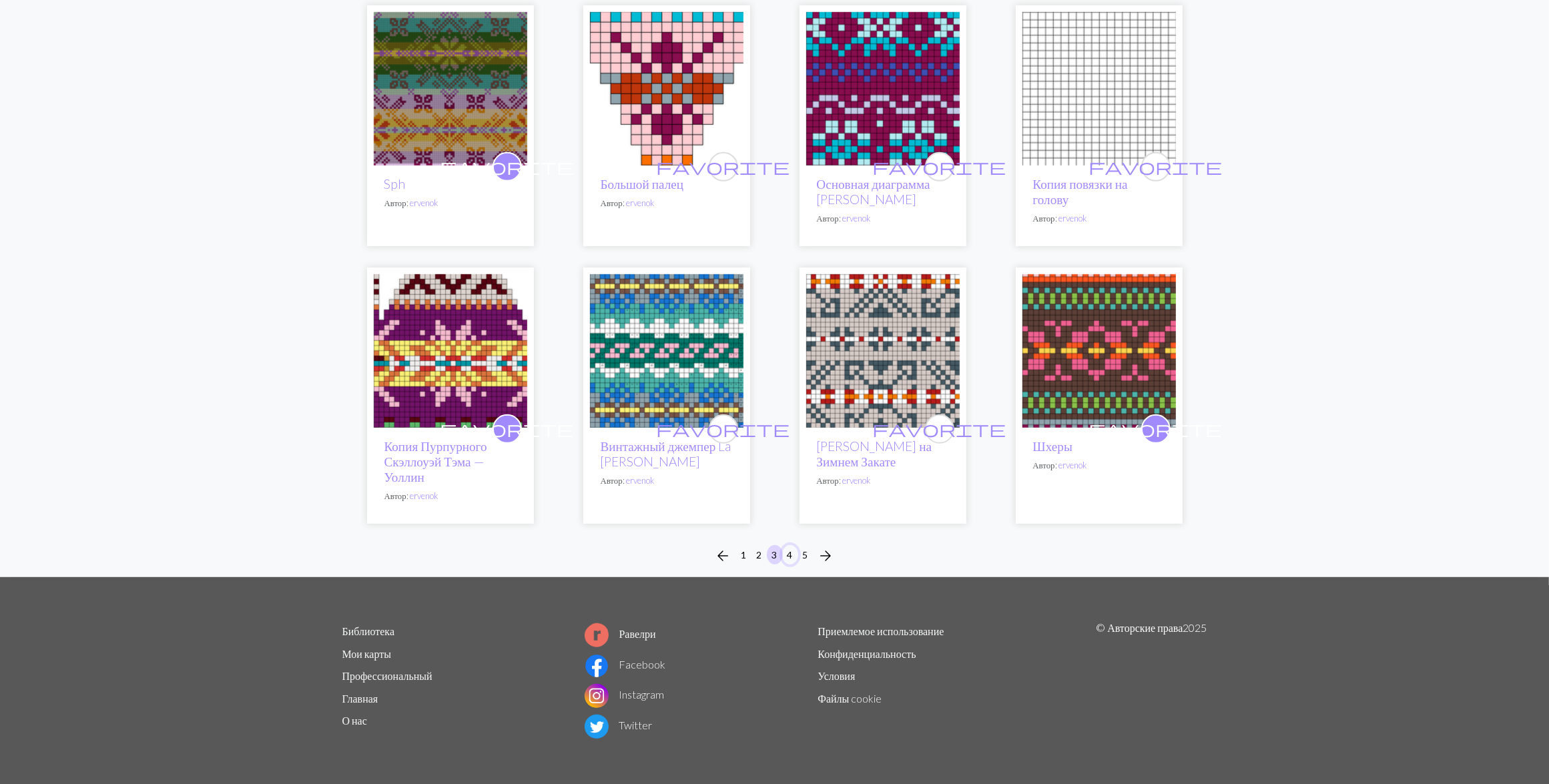
click at [788, 558] on button "4" at bounding box center [790, 554] width 16 height 19
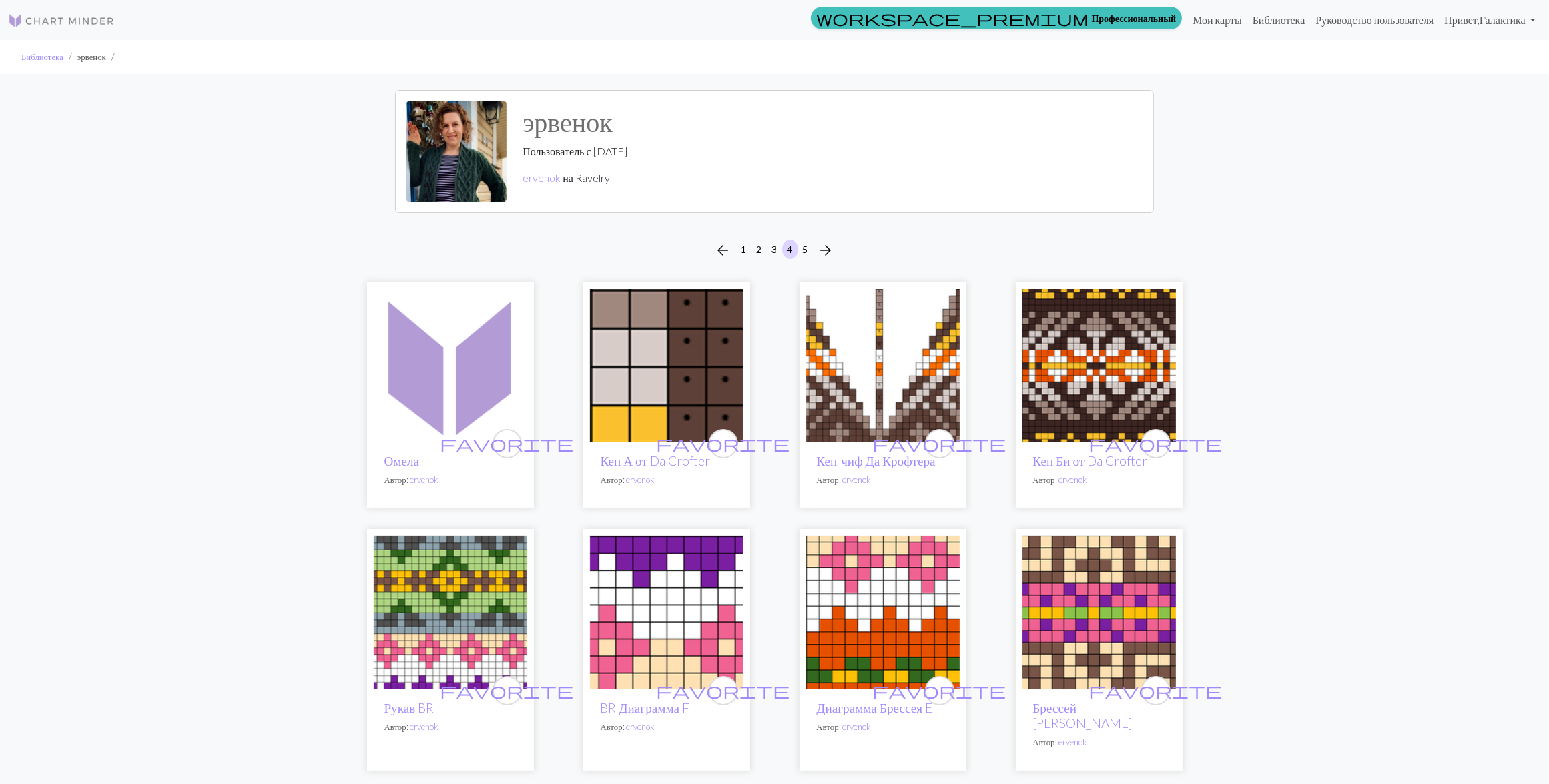
click at [1086, 375] on img at bounding box center [1098, 365] width 154 height 154
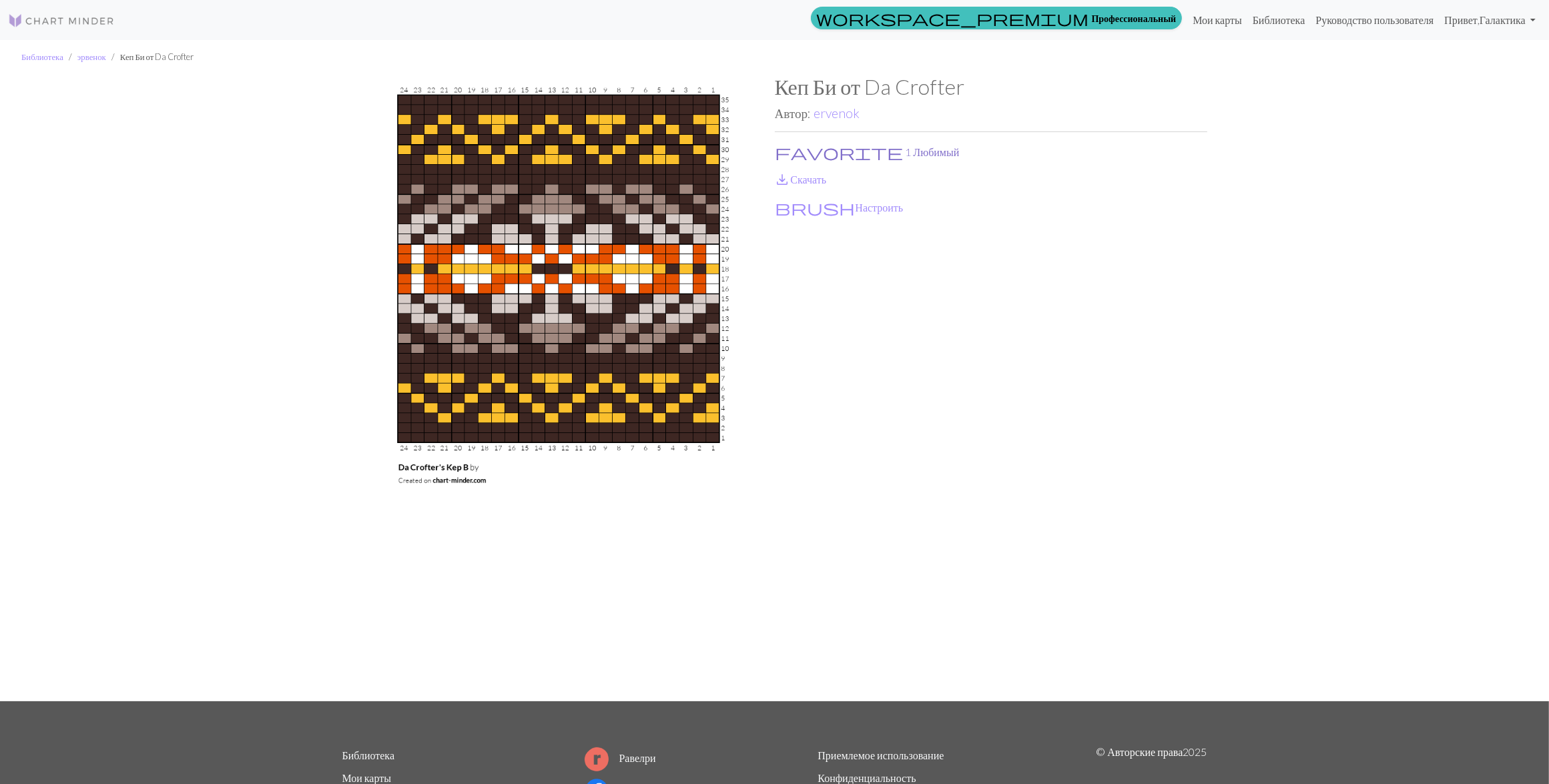
click at [787, 151] on span "favorite" at bounding box center [839, 152] width 128 height 18
click at [785, 181] on span "save_alt" at bounding box center [782, 179] width 16 height 18
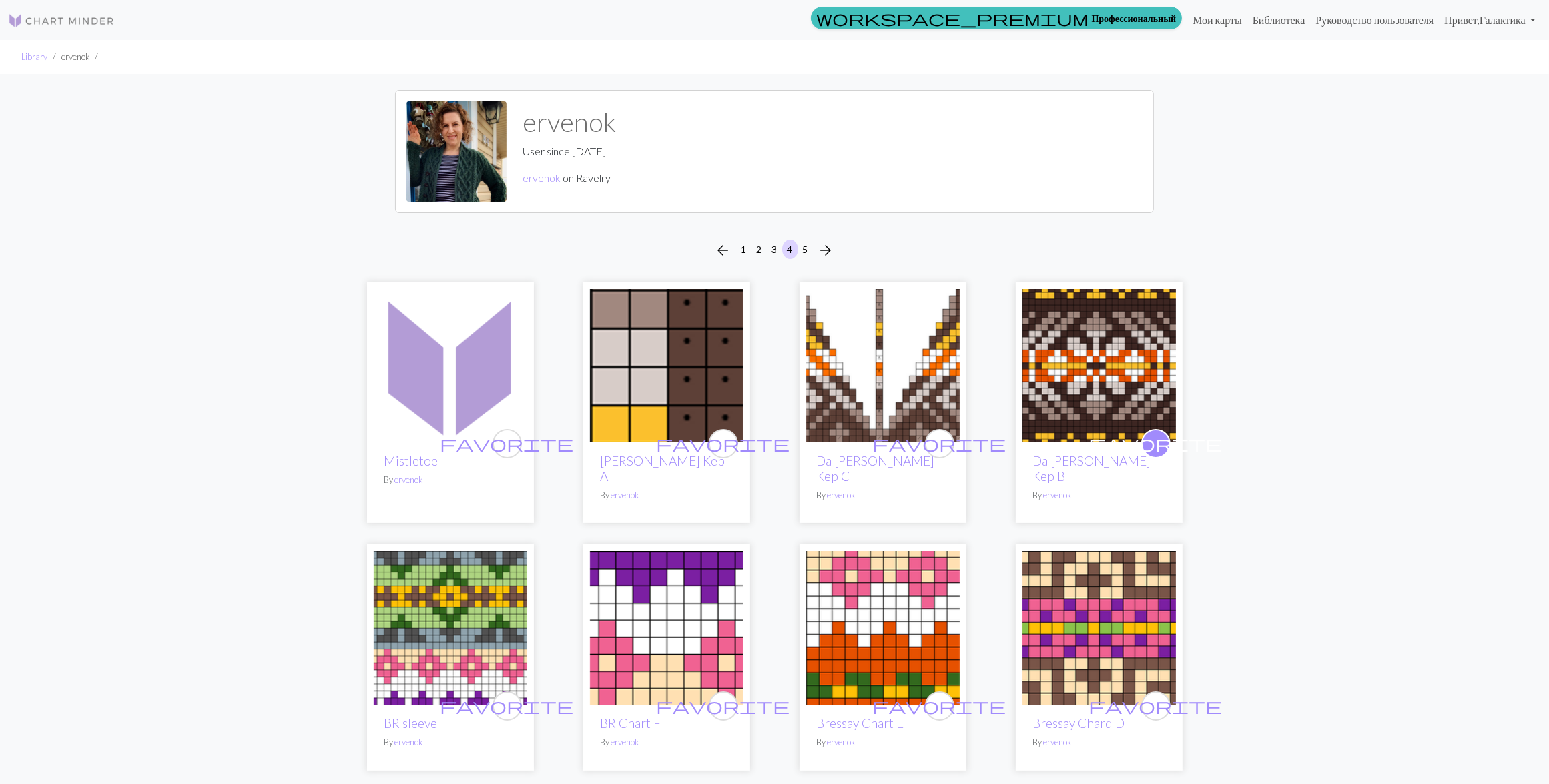
click at [879, 380] on img at bounding box center [883, 365] width 154 height 154
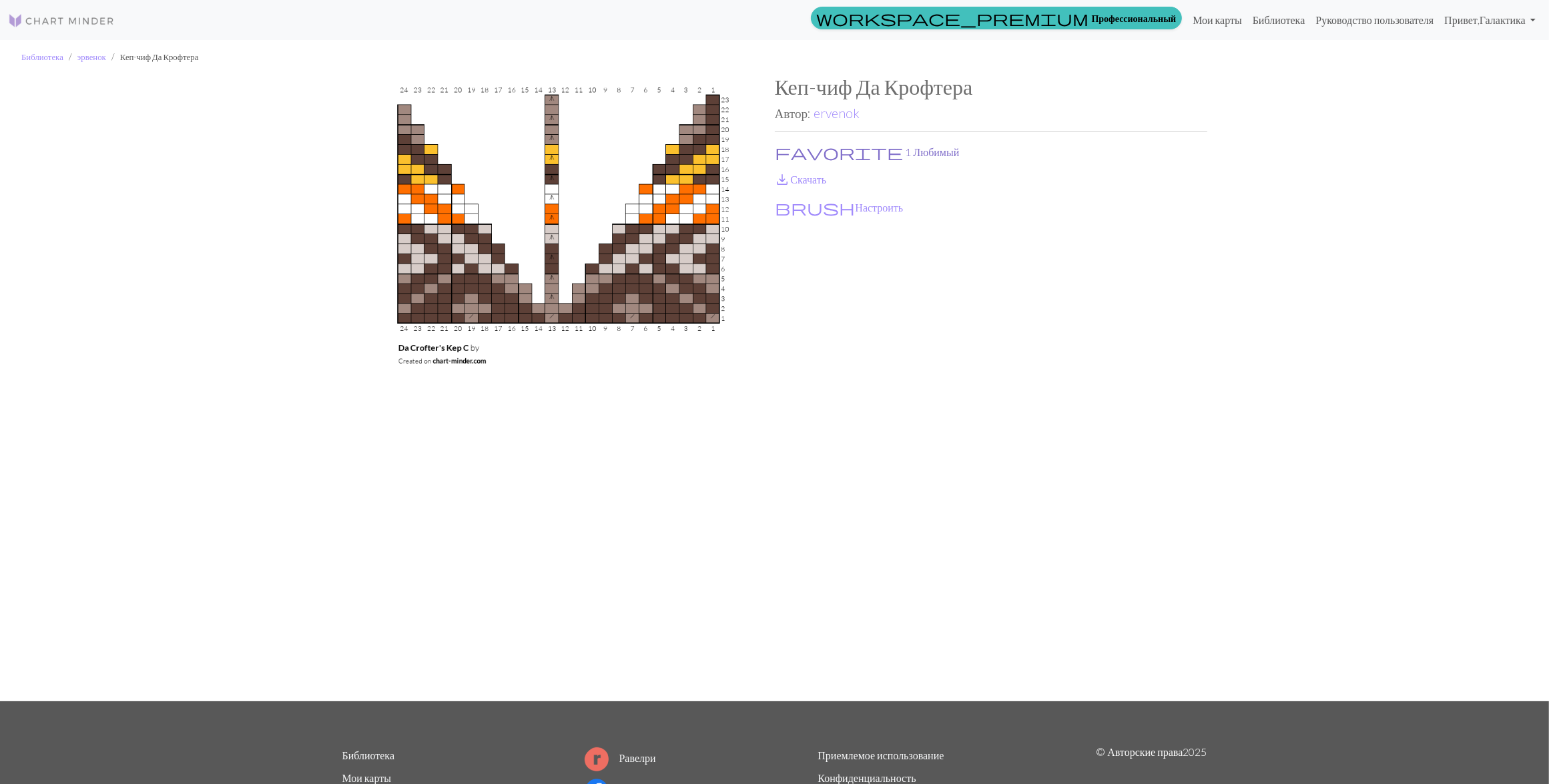
click at [802, 153] on button "favorite 1 Любимый" at bounding box center [867, 153] width 185 height 17
click at [801, 178] on link "save_alt Скачать" at bounding box center [801, 179] width 52 height 13
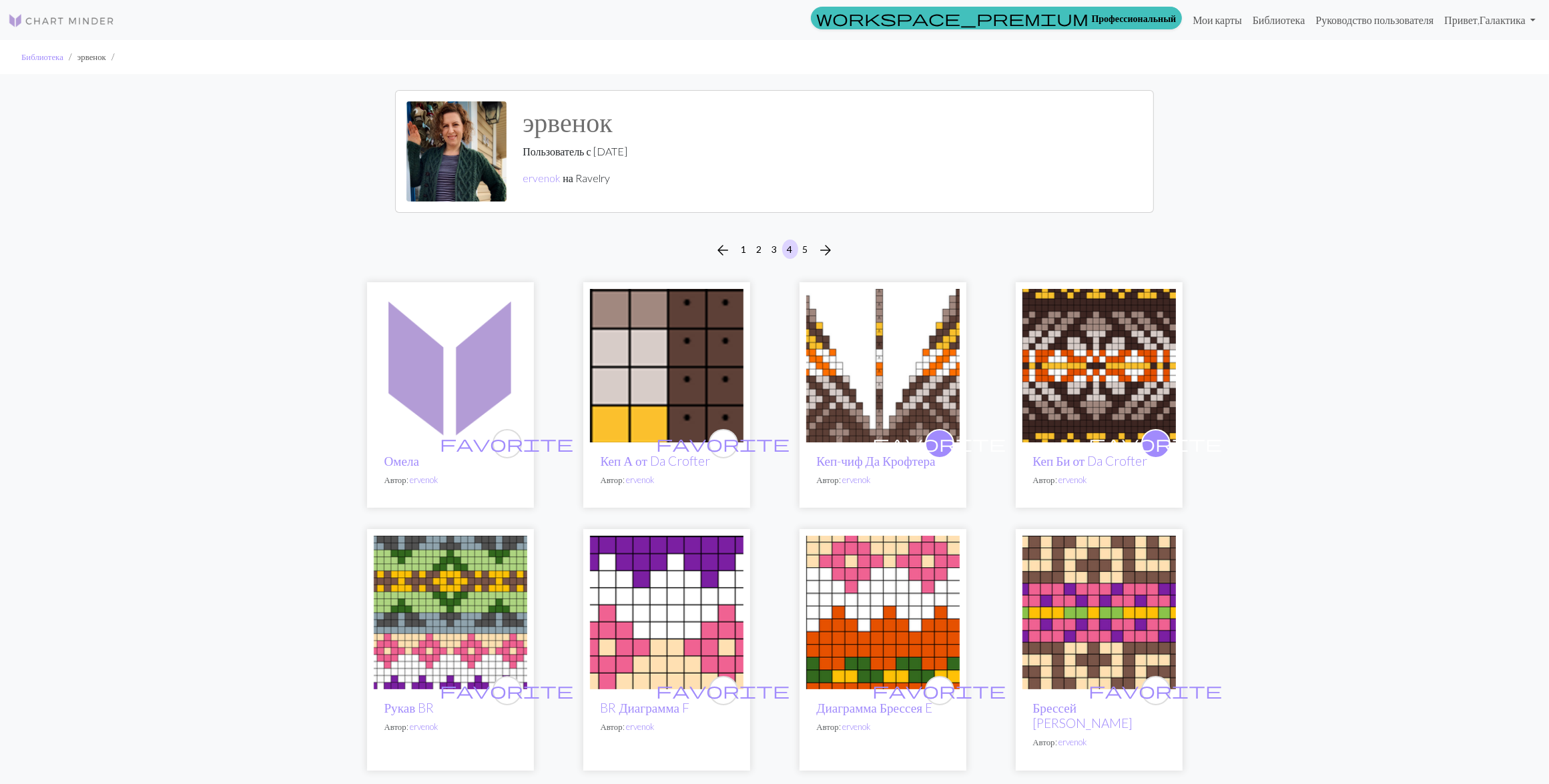
click at [705, 357] on img at bounding box center [666, 365] width 154 height 154
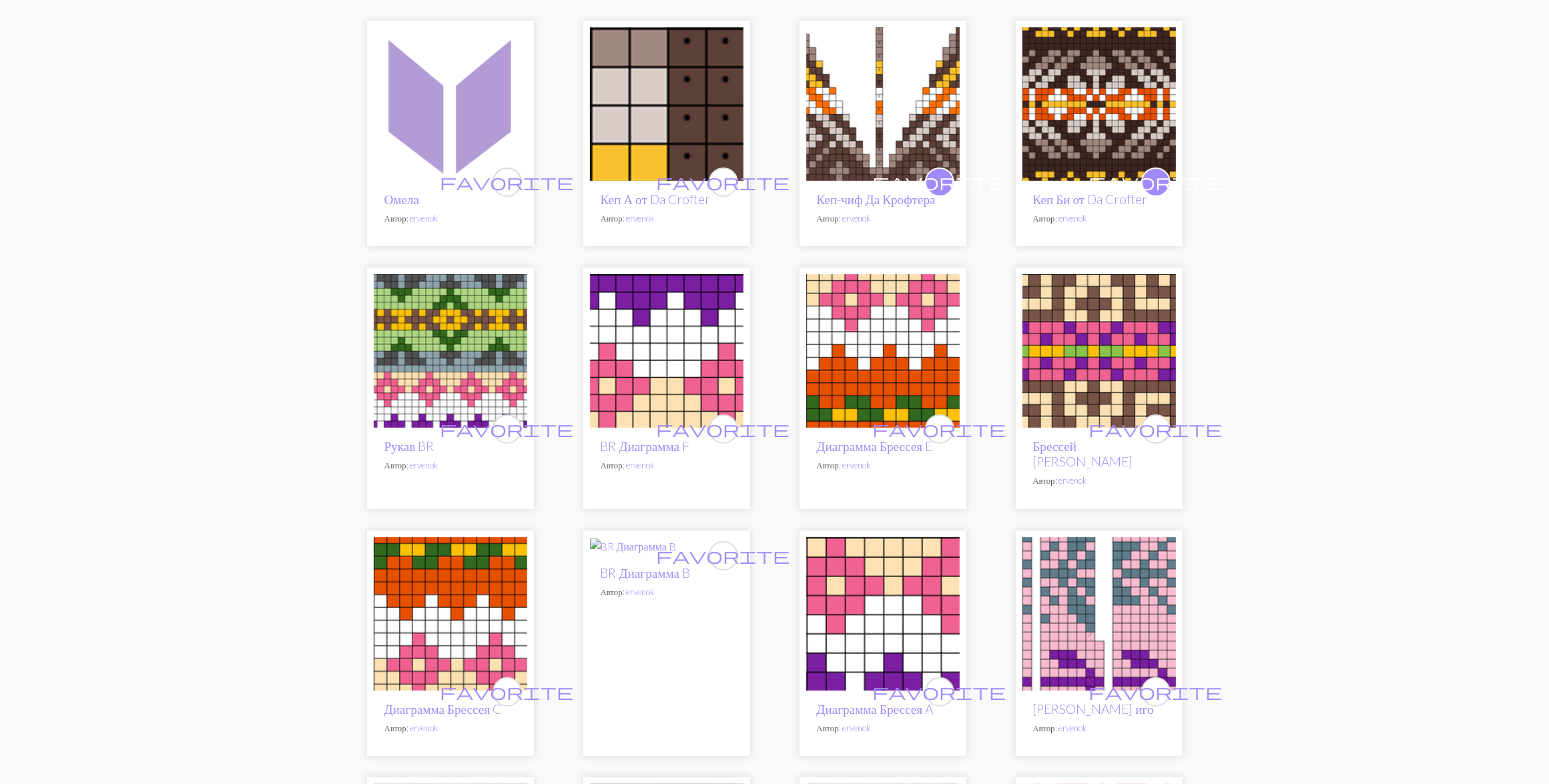
scroll to position [333, 0]
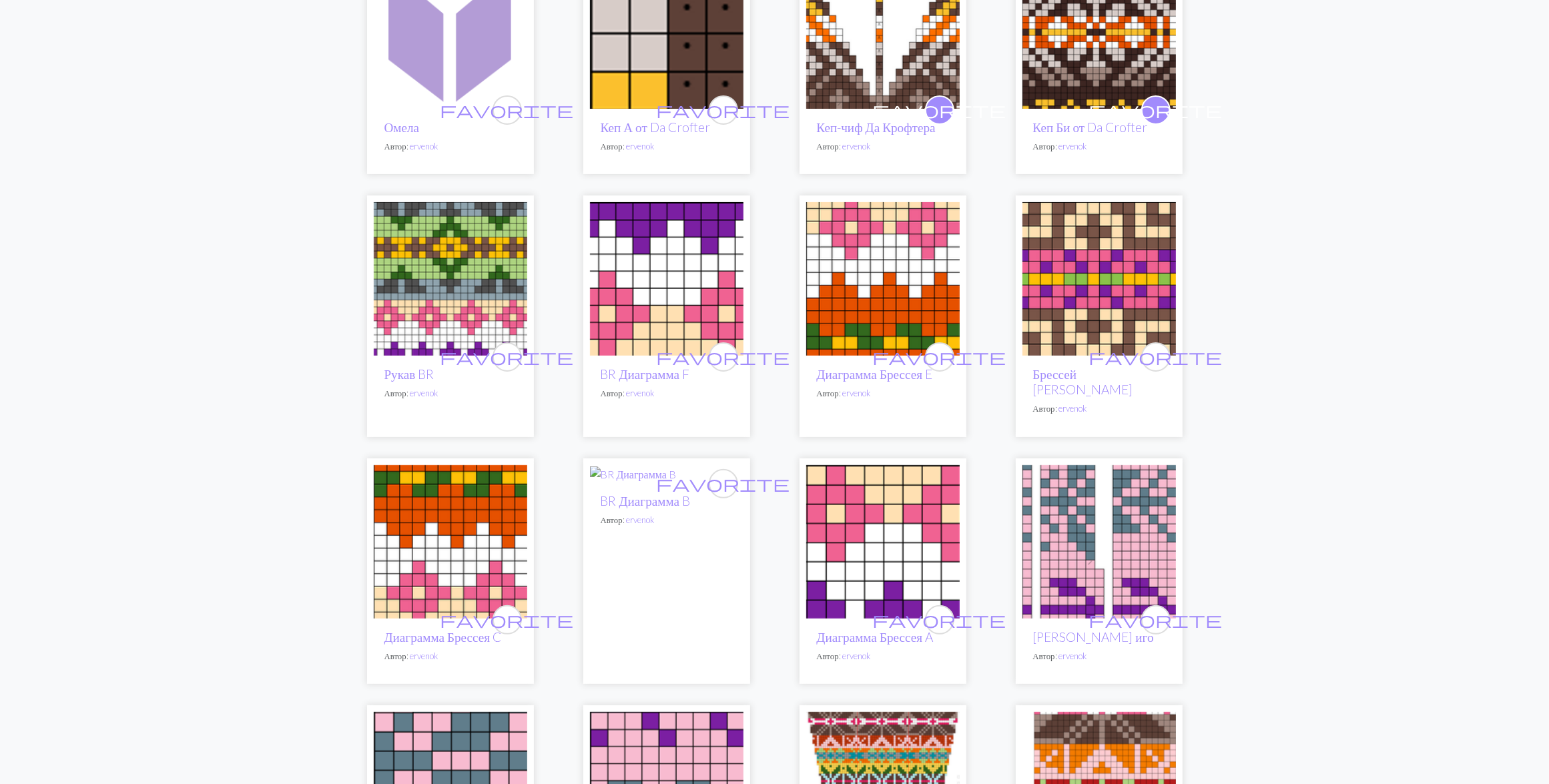
click at [451, 277] on img at bounding box center [450, 278] width 154 height 154
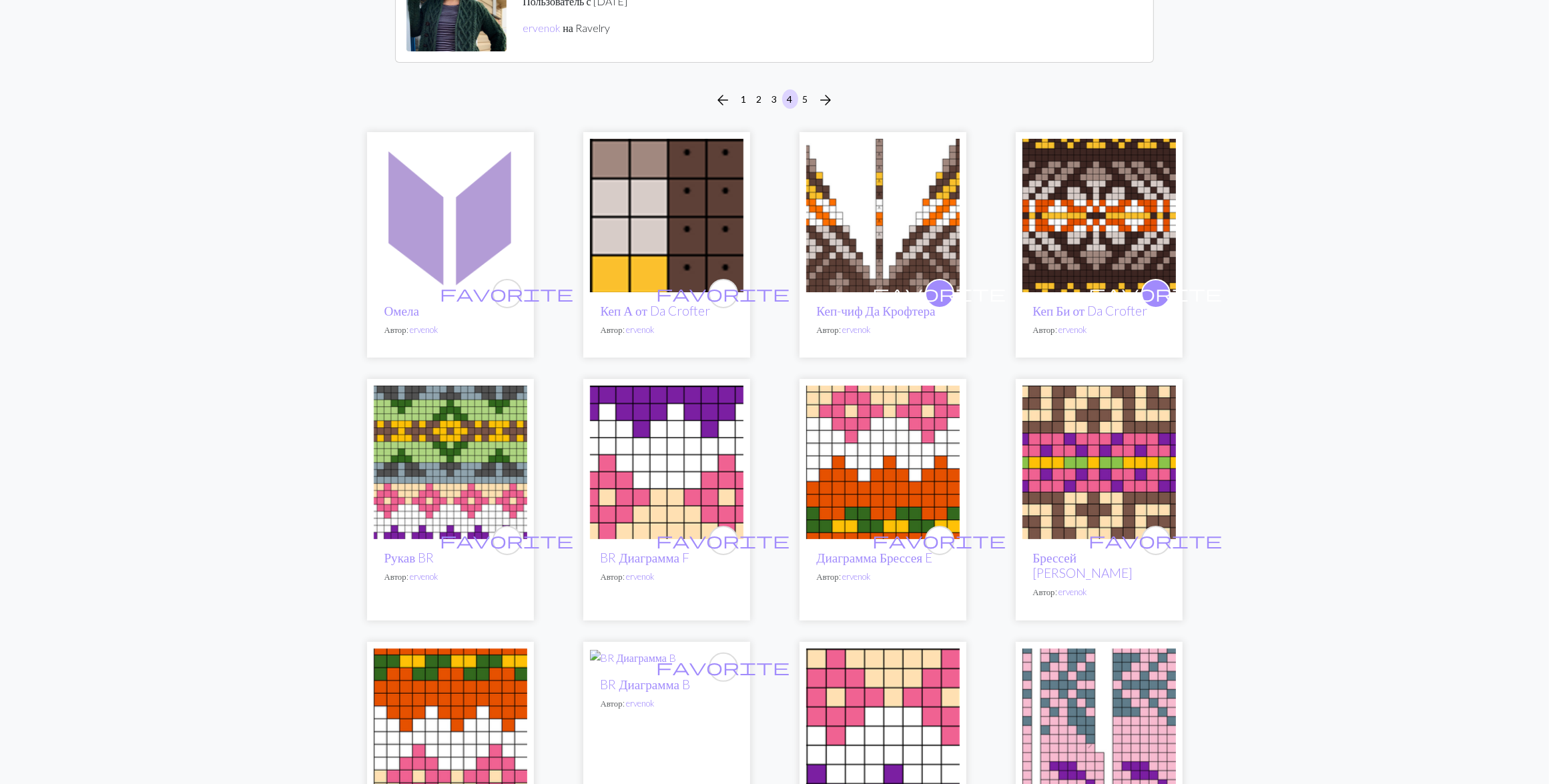
scroll to position [333, 0]
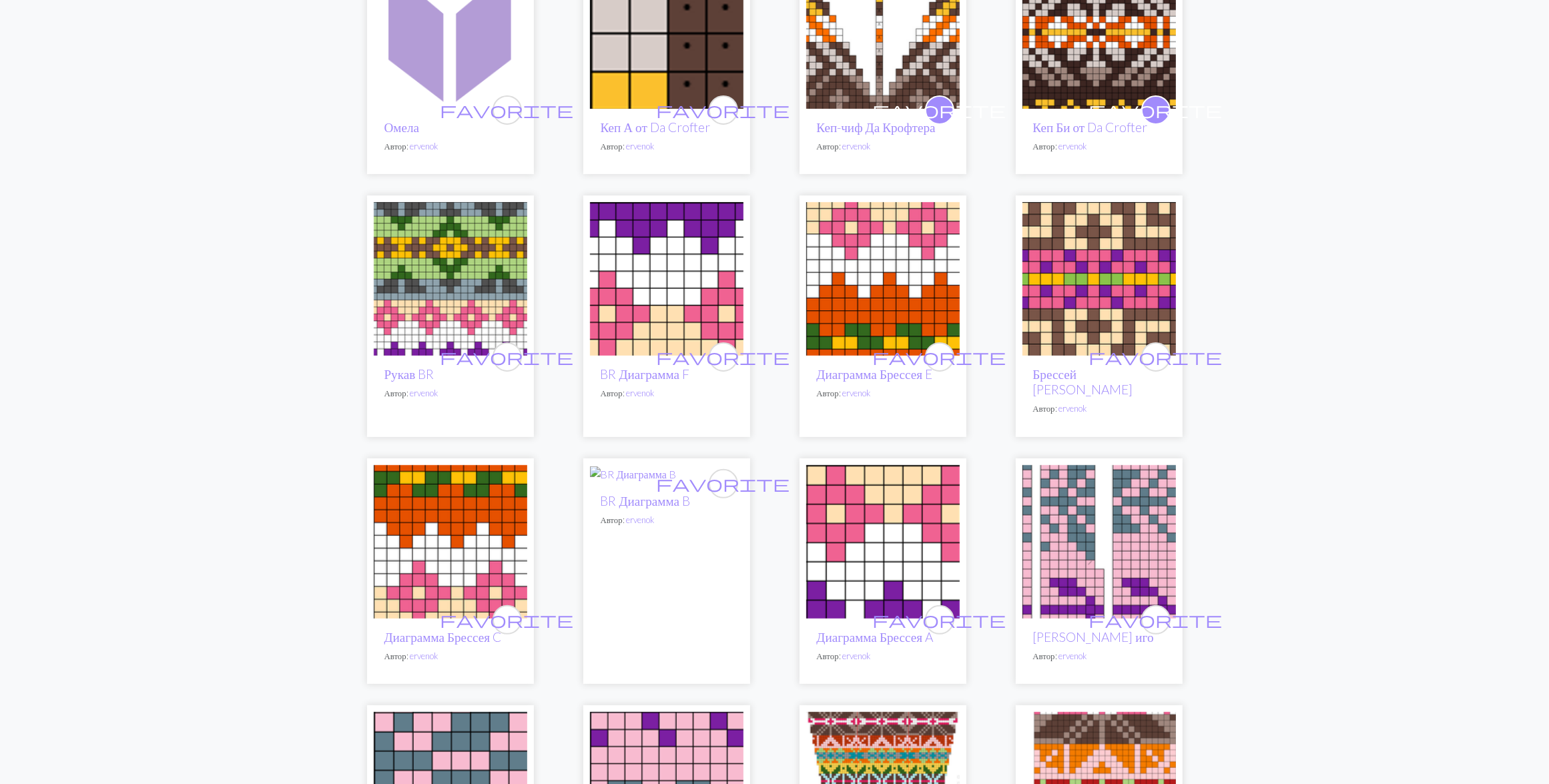
click at [1108, 293] on img at bounding box center [1098, 278] width 154 height 154
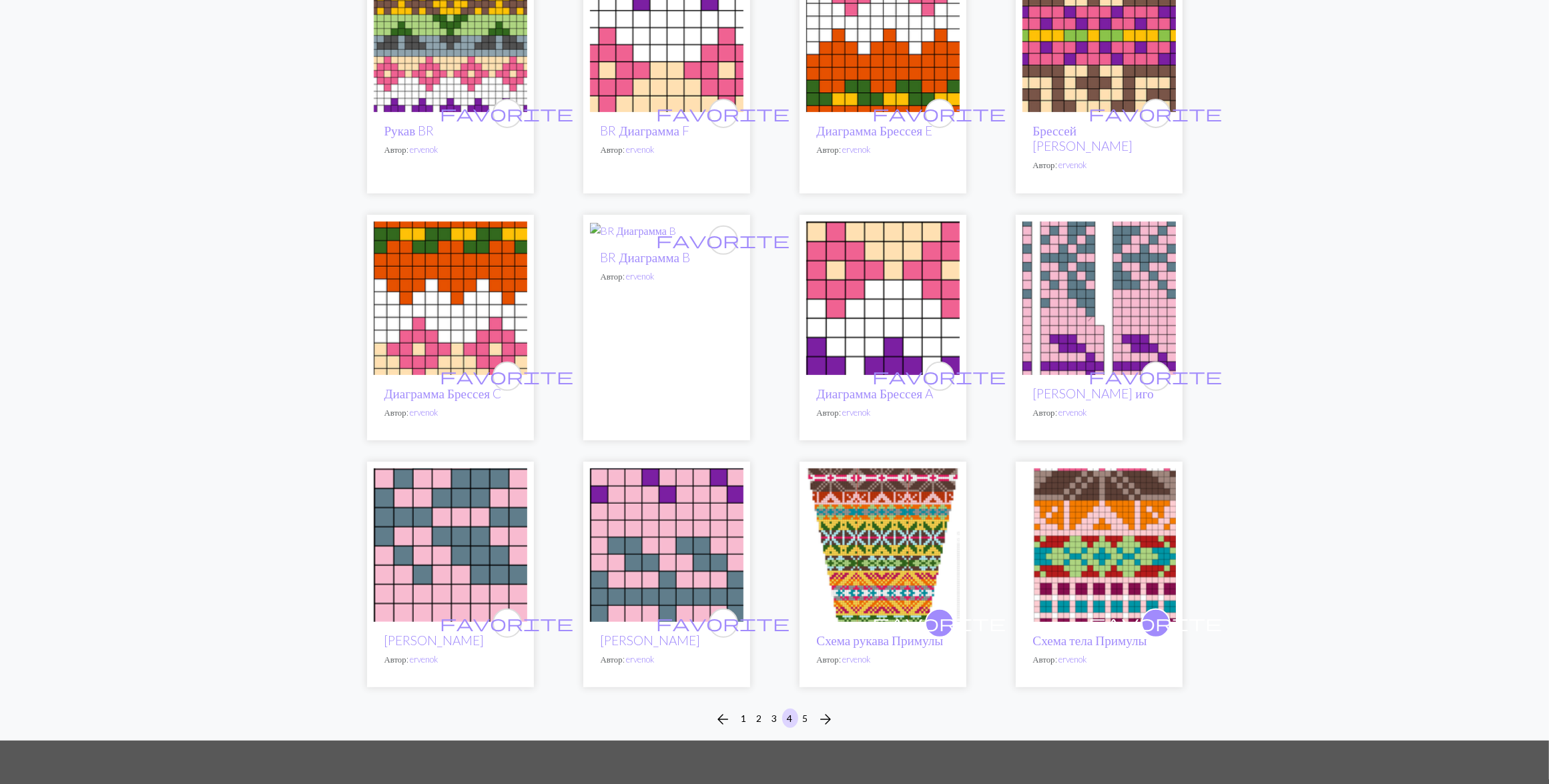
scroll to position [584, 0]
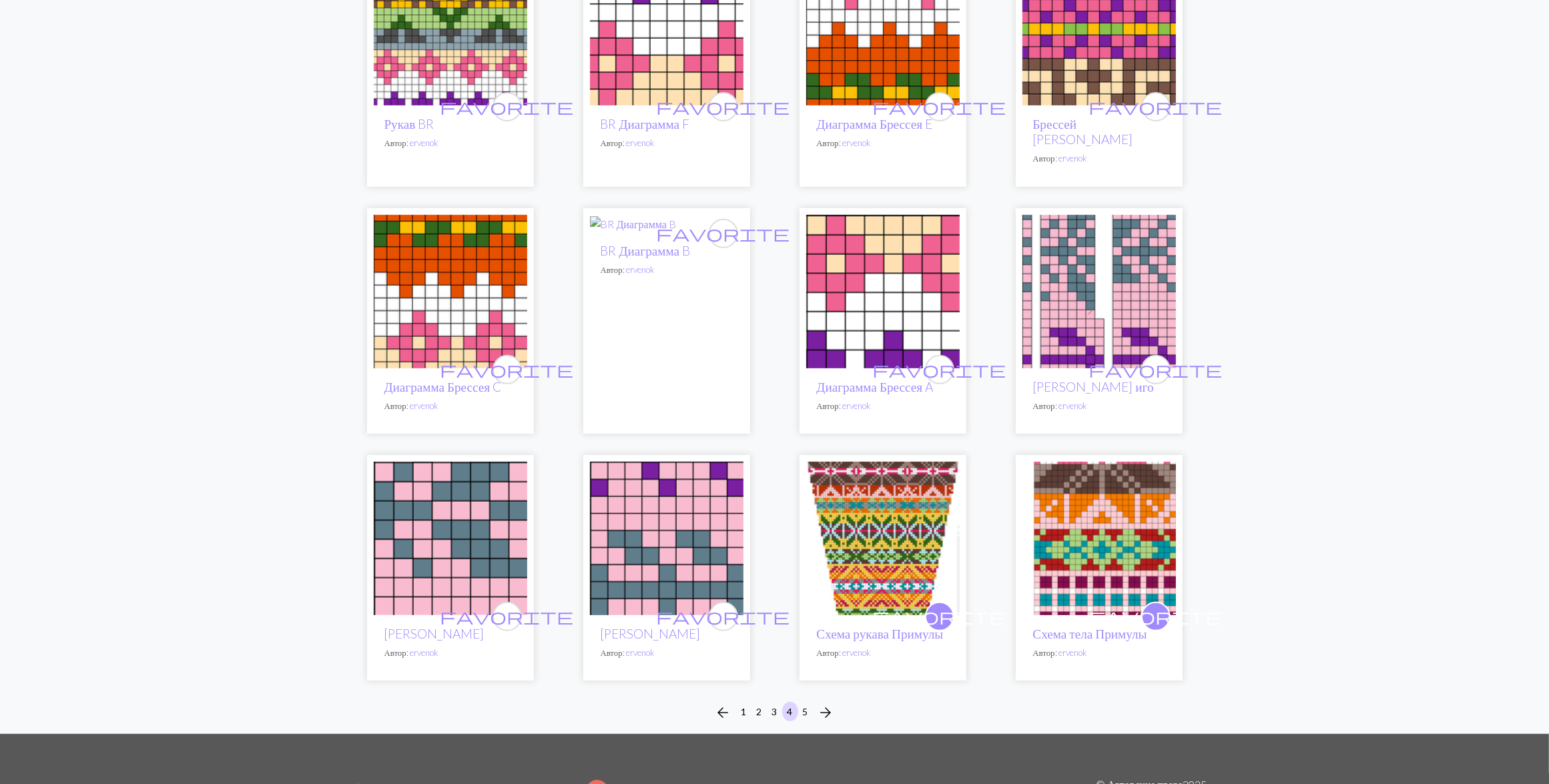
click at [1112, 284] on img at bounding box center [1098, 291] width 154 height 154
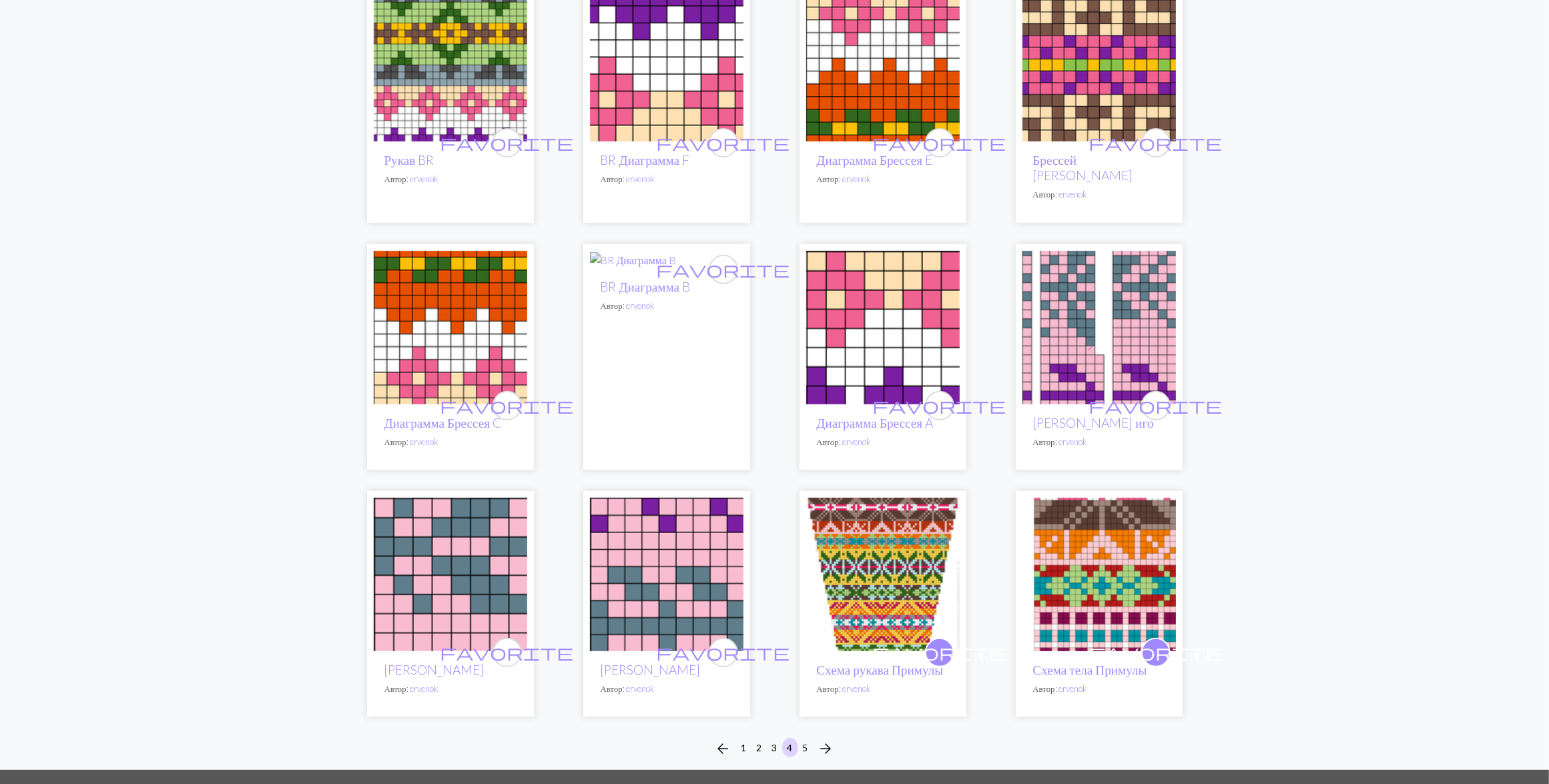
scroll to position [584, 0]
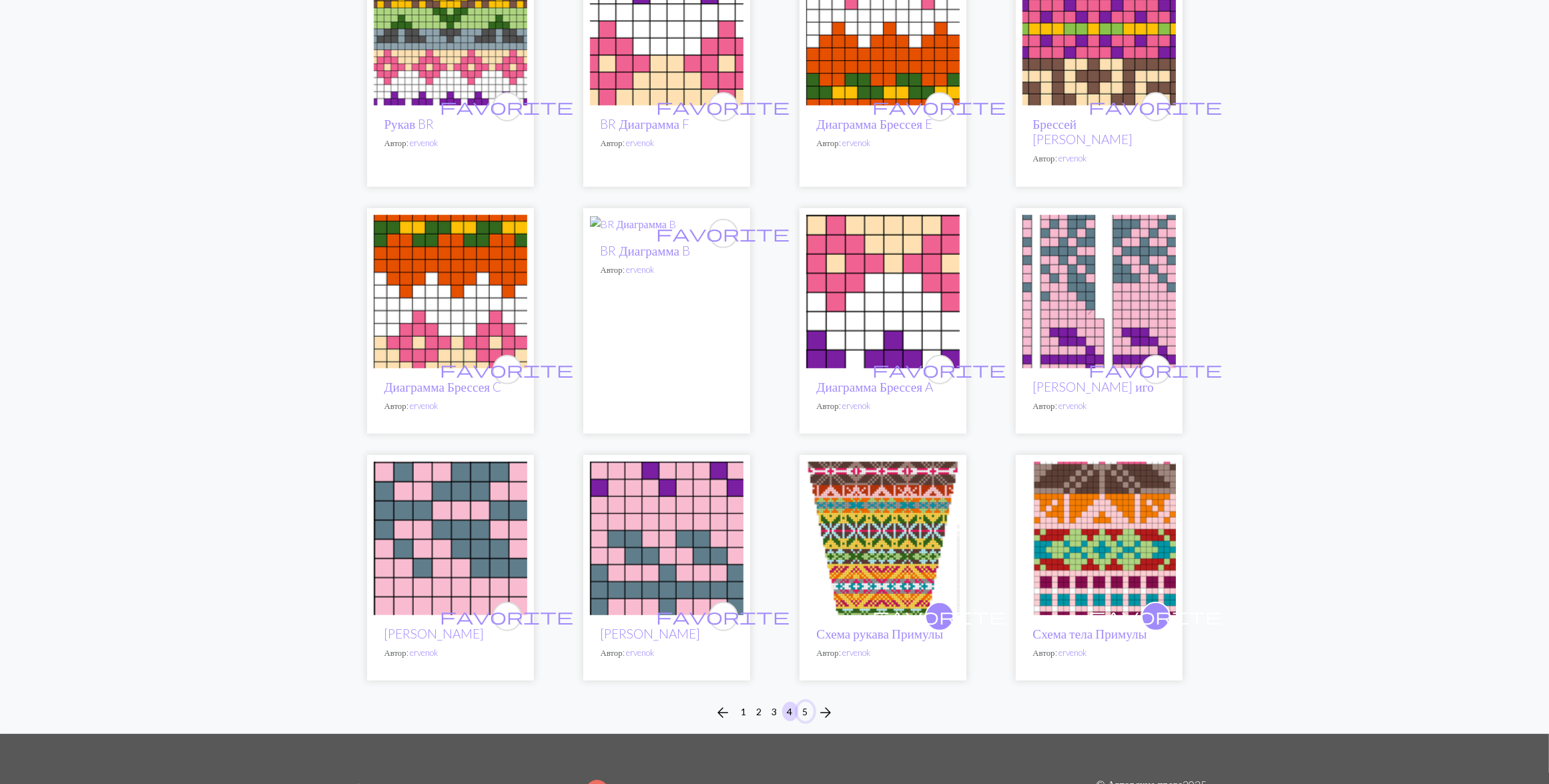
click at [808, 714] on button "5" at bounding box center [805, 712] width 16 height 19
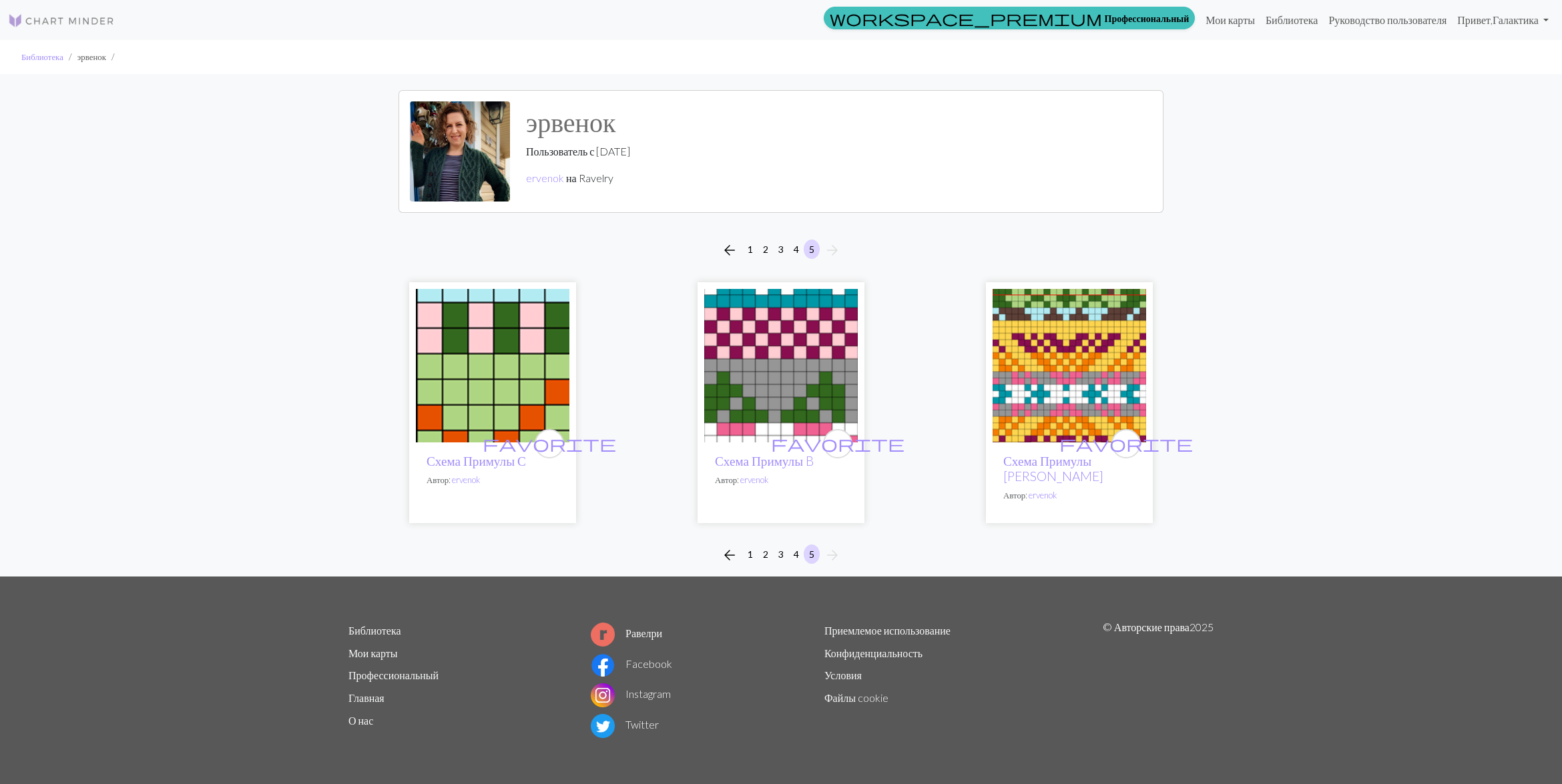
click at [769, 383] on img at bounding box center [781, 365] width 154 height 154
drag, startPoint x: 1026, startPoint y: 388, endPoint x: 936, endPoint y: 392, distance: 90.1
click at [1026, 389] on img at bounding box center [1068, 365] width 154 height 154
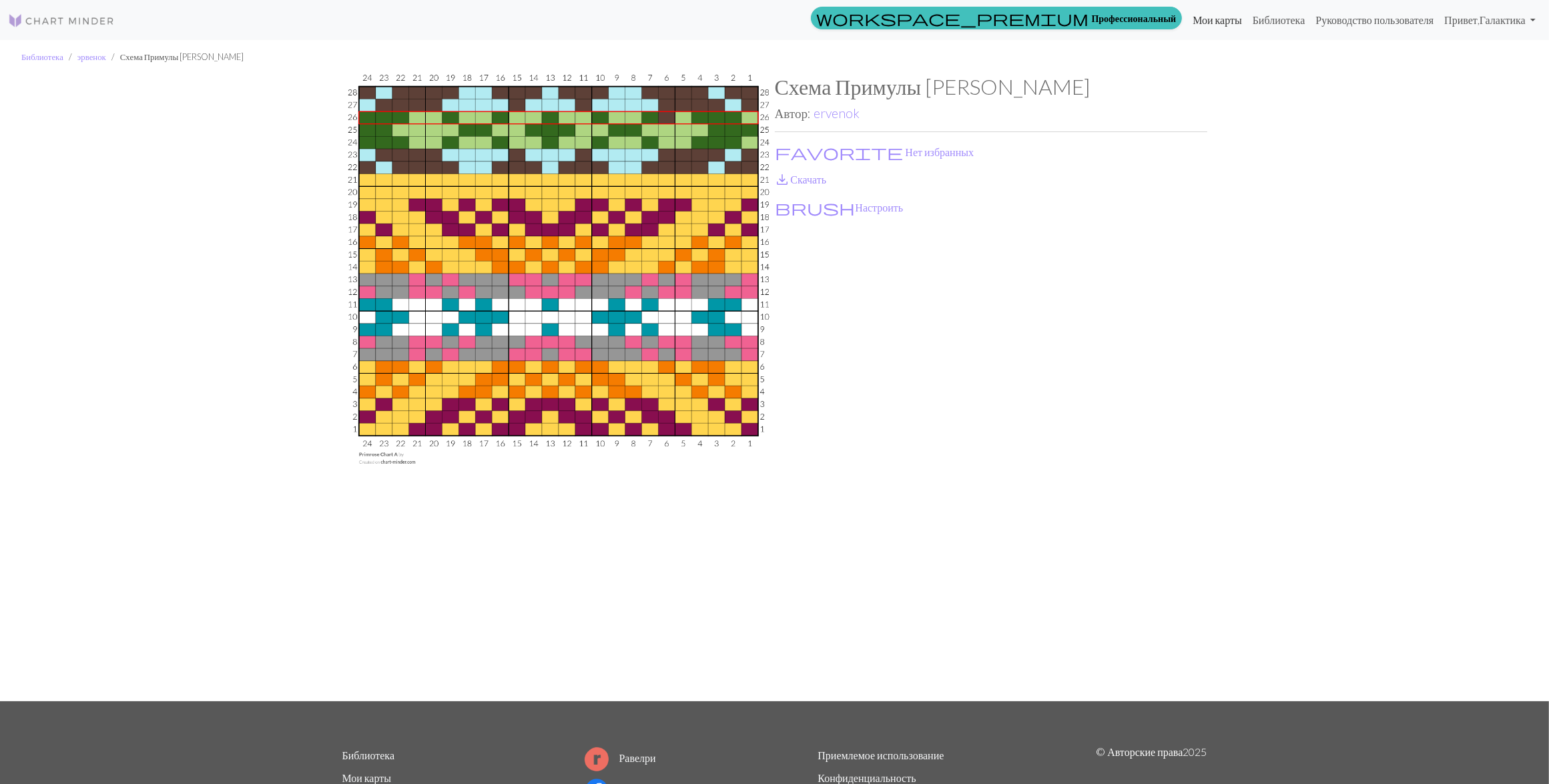
click at [1195, 21] on link "Мои карты" at bounding box center [1217, 20] width 60 height 27
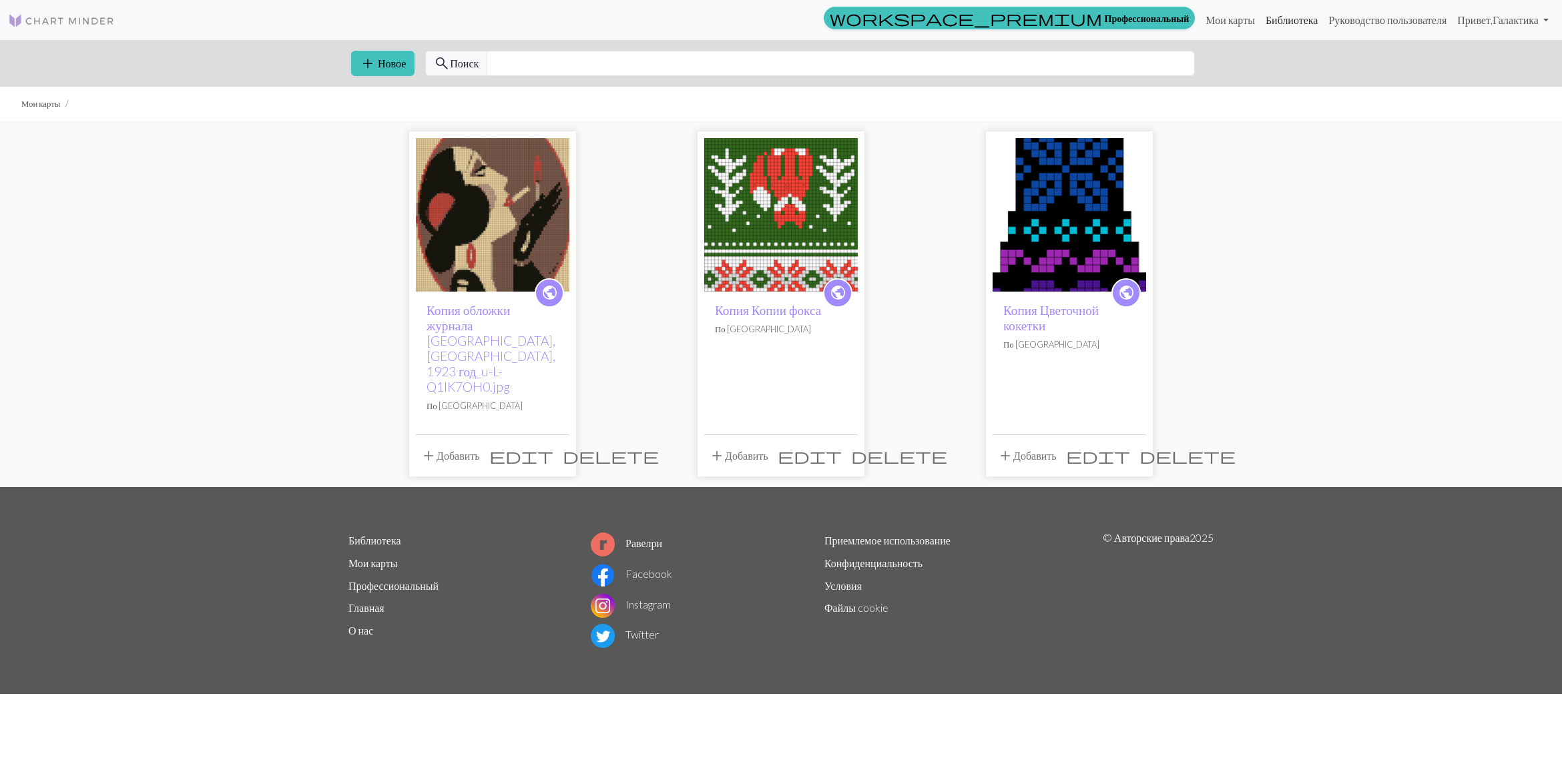
click at [1264, 20] on link "Библиотека" at bounding box center [1292, 20] width 64 height 27
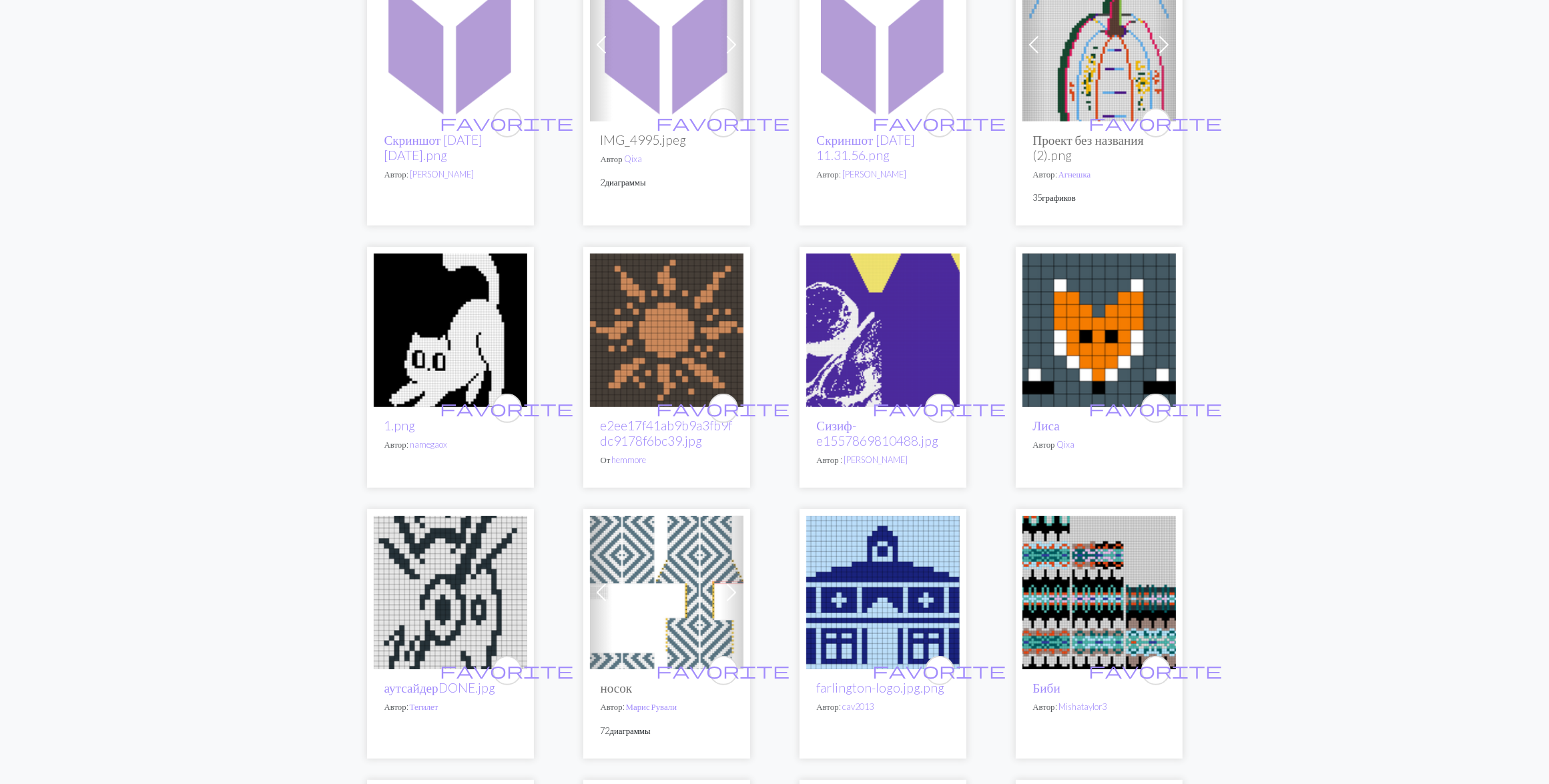
scroll to position [500, 0]
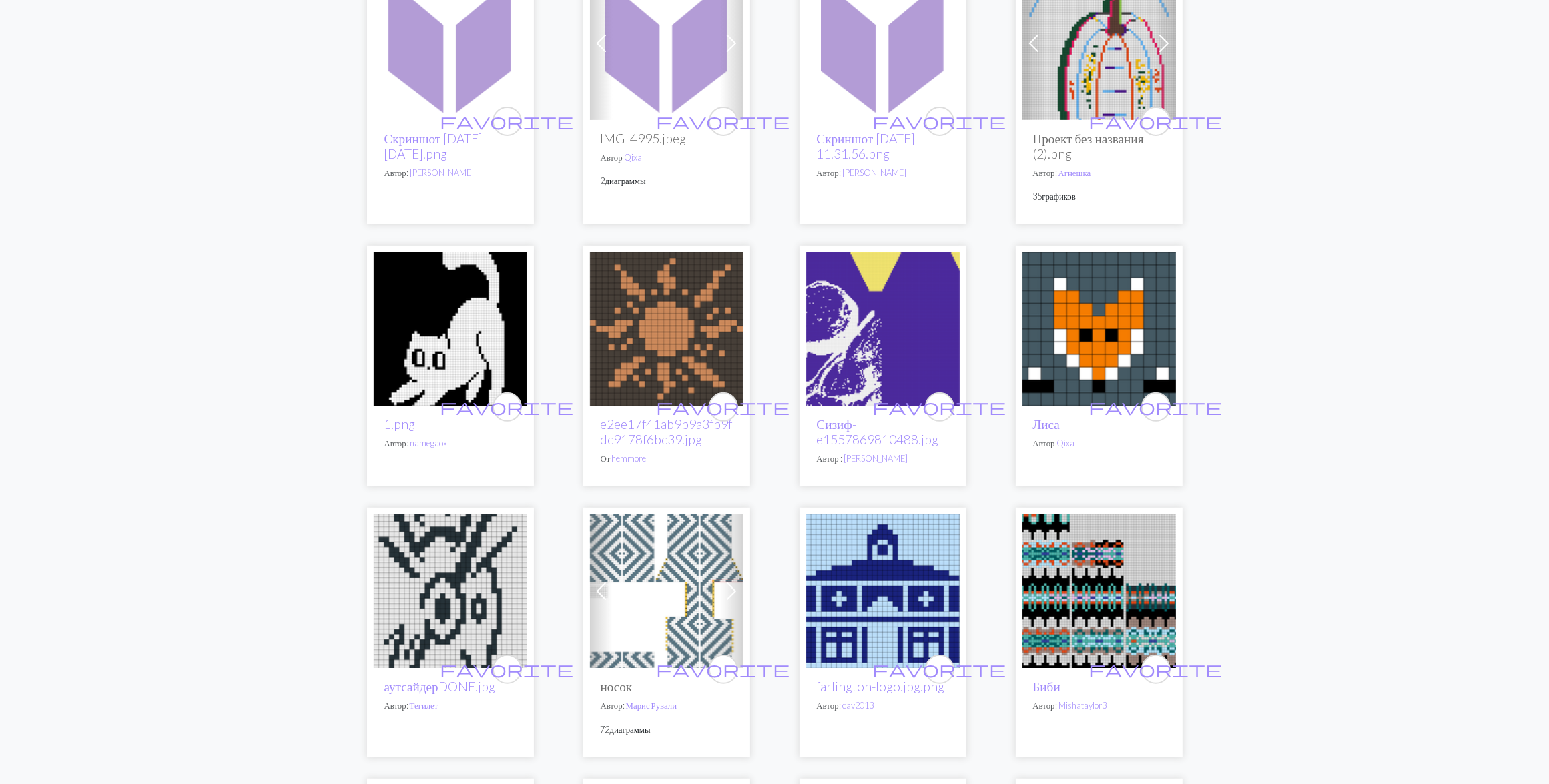
click at [915, 330] on img at bounding box center [883, 328] width 154 height 154
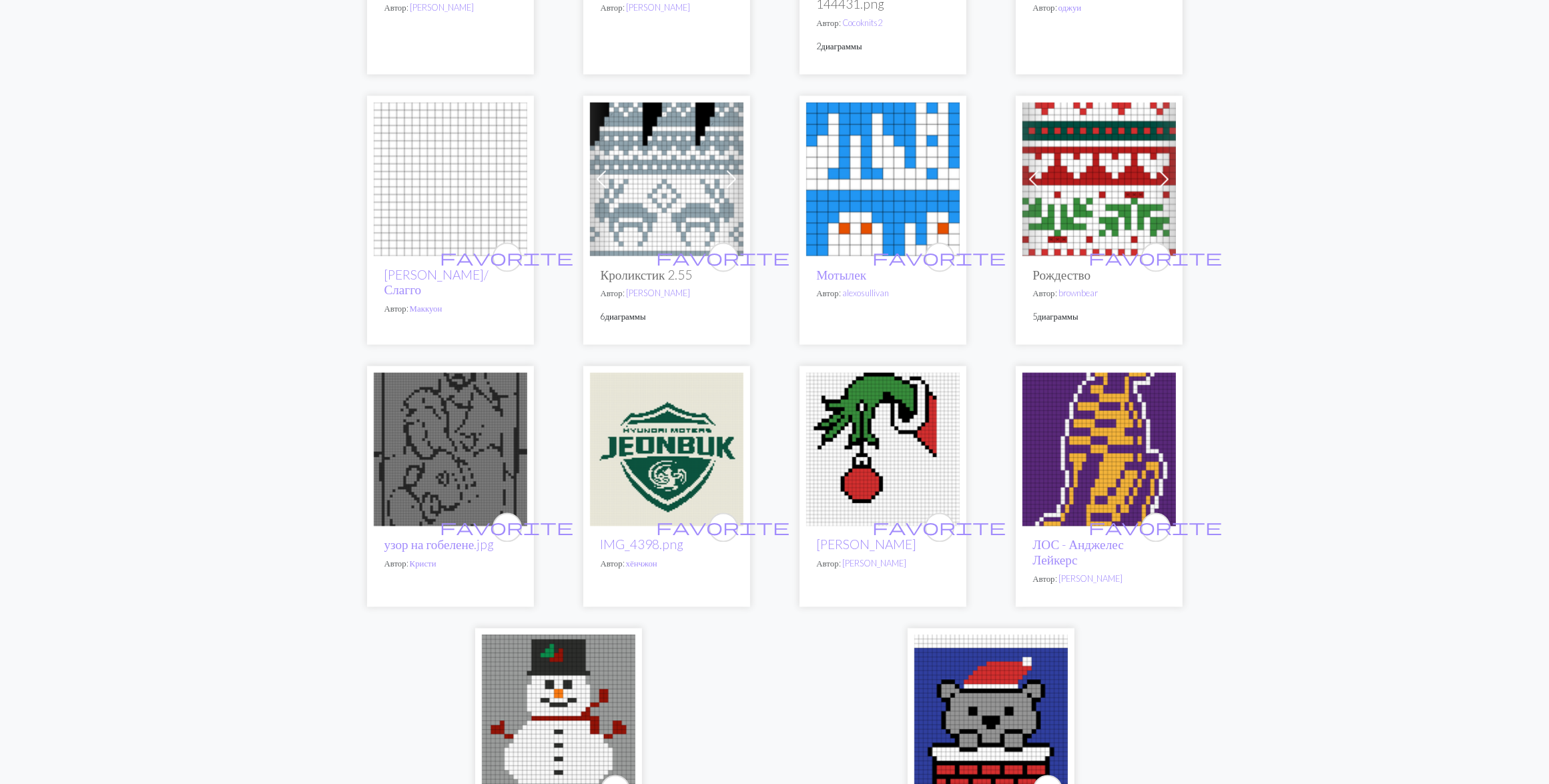
scroll to position [2835, 0]
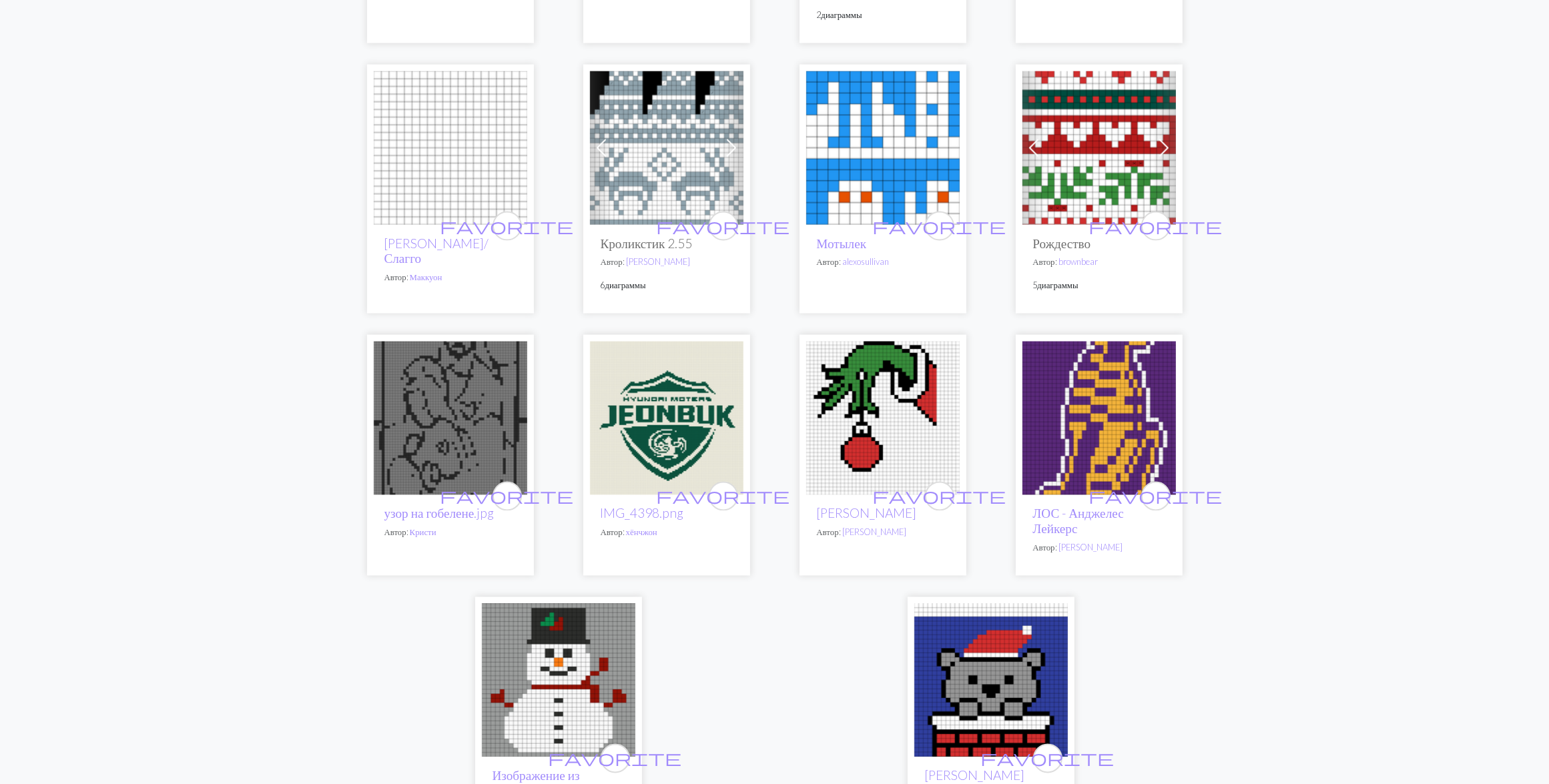
click at [1128, 402] on img at bounding box center [1098, 418] width 154 height 154
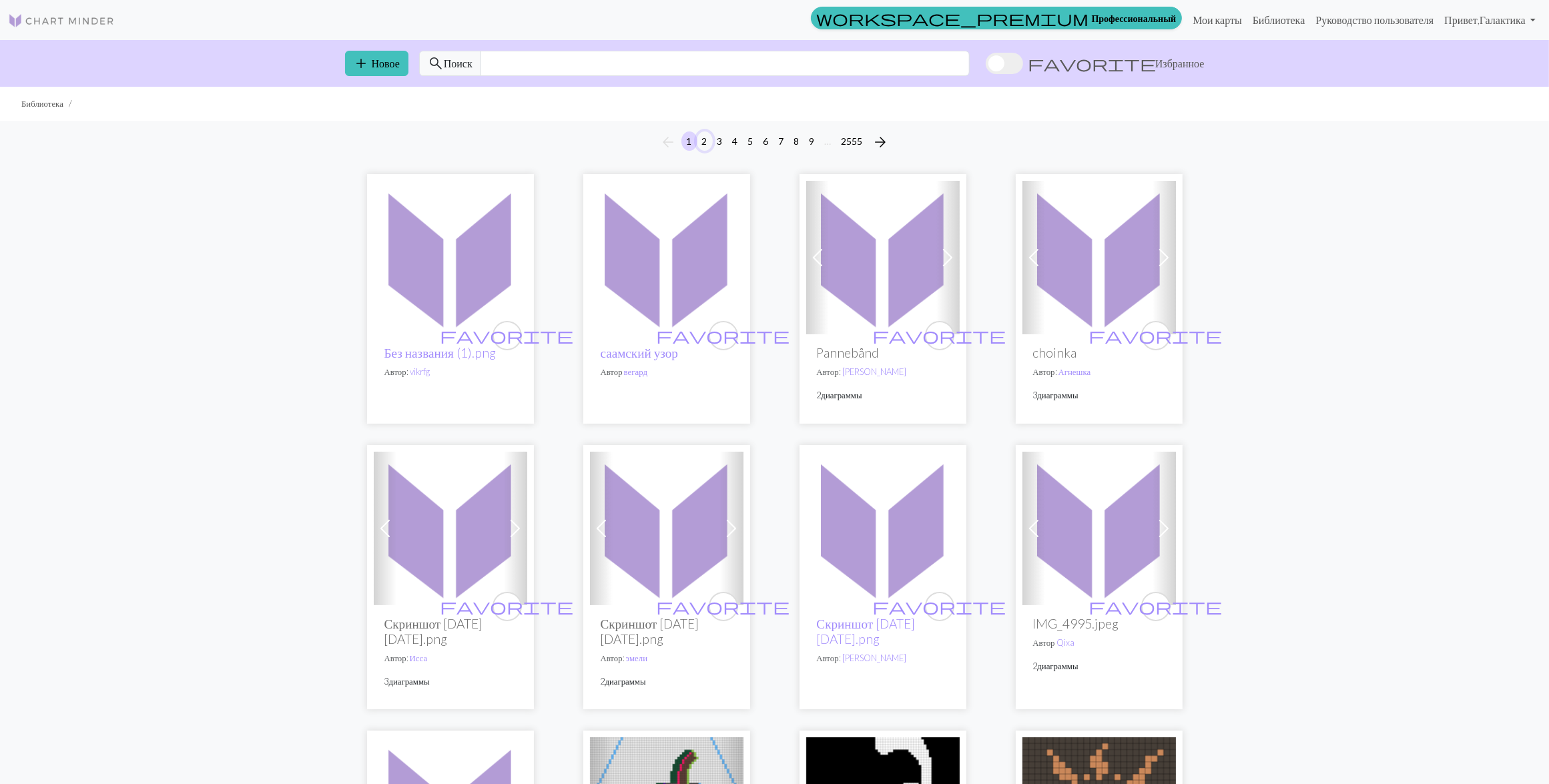
click at [704, 141] on button "2" at bounding box center [704, 141] width 16 height 19
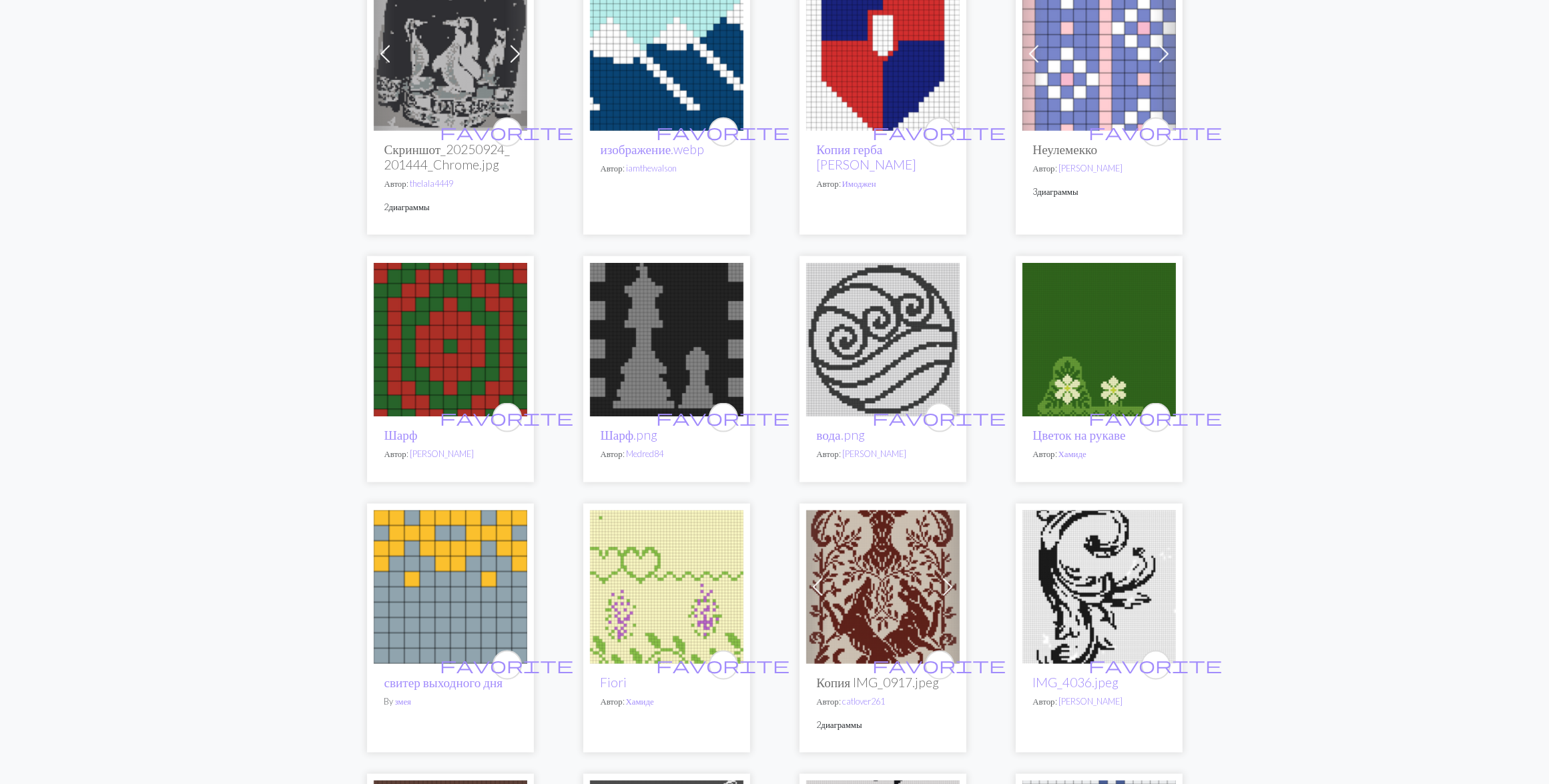
scroll to position [2168, 0]
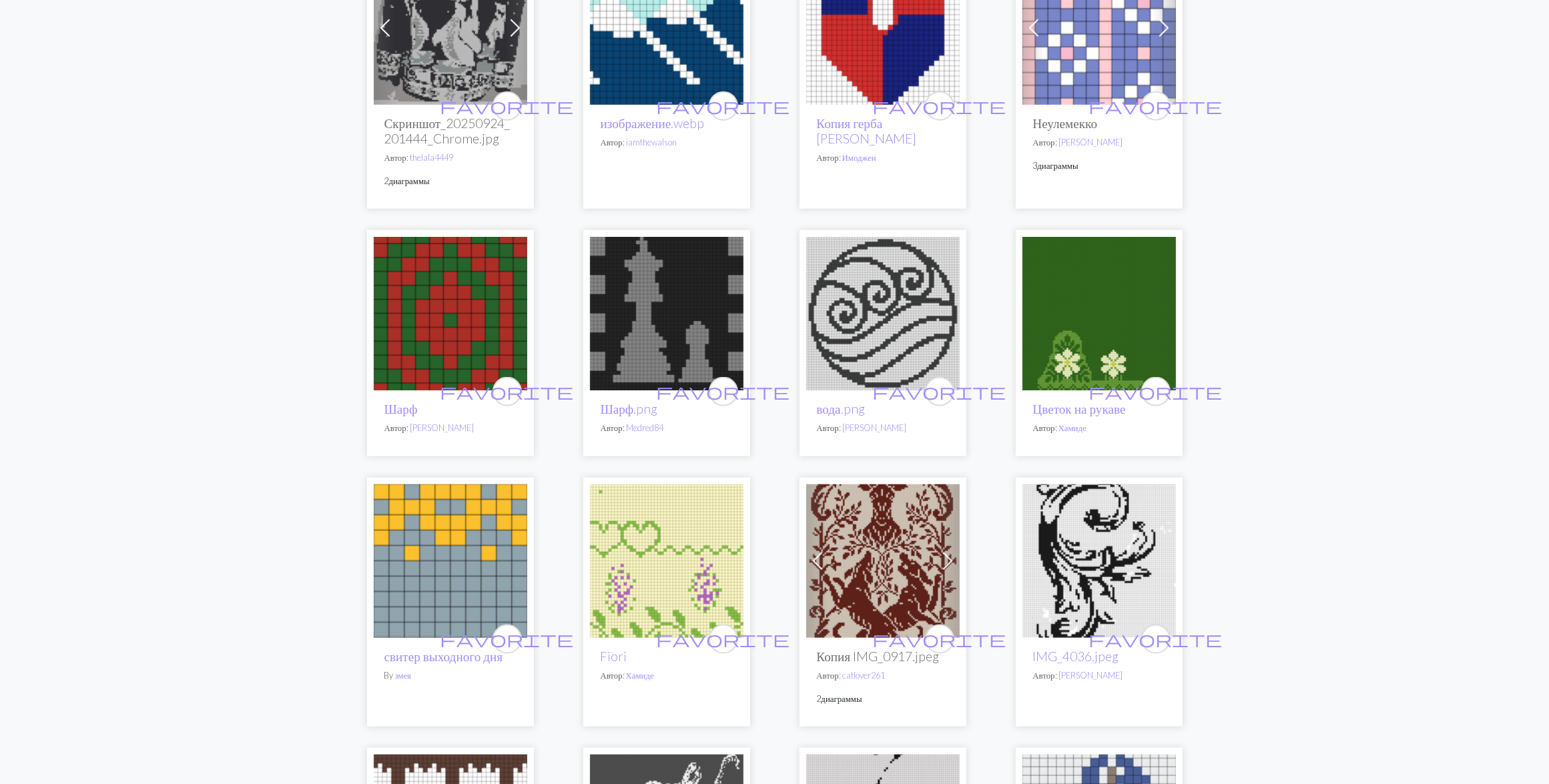
click at [638, 305] on img at bounding box center [666, 313] width 154 height 154
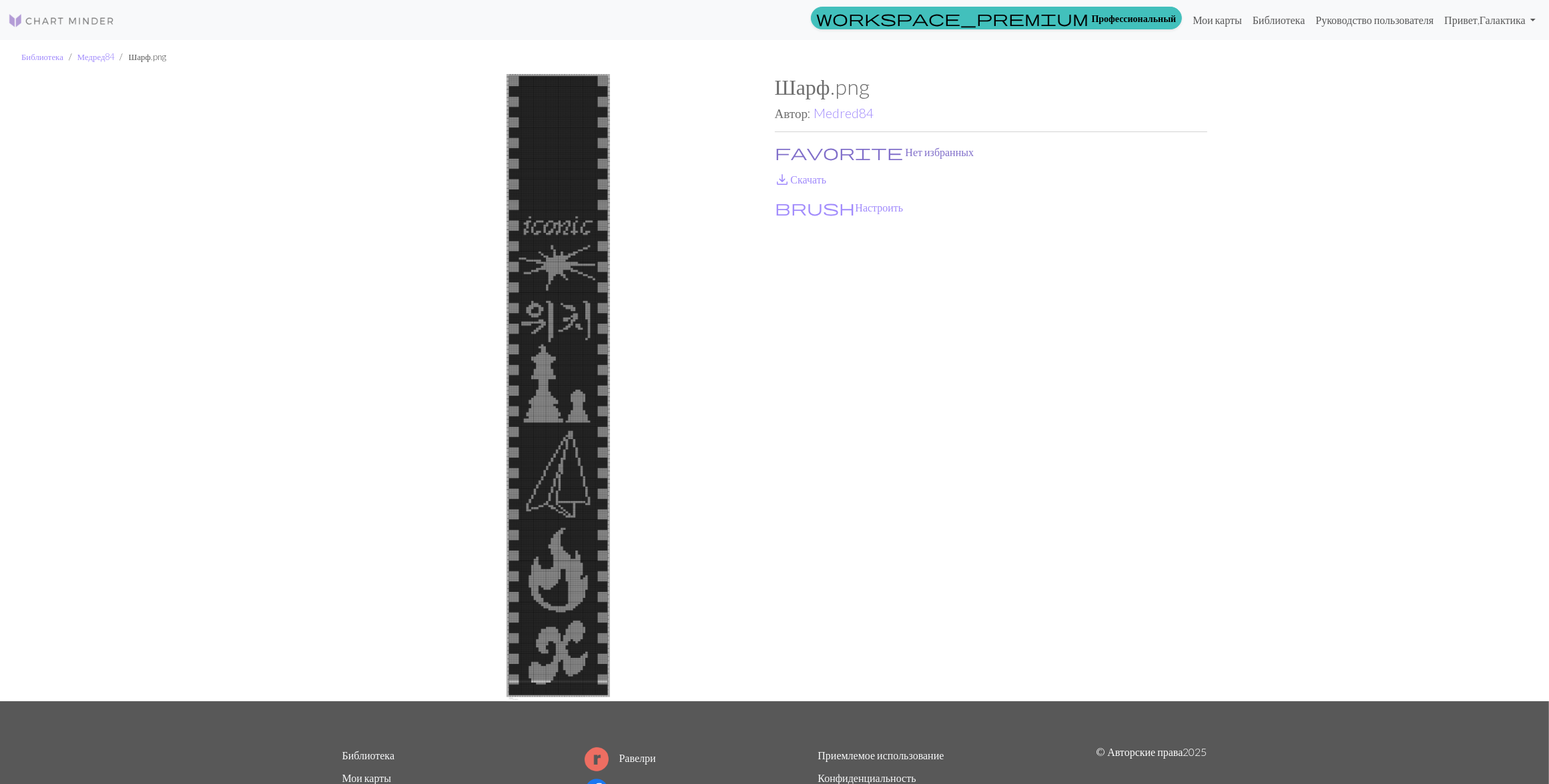
click at [788, 151] on span "favorite" at bounding box center [839, 152] width 128 height 18
click at [804, 178] on link "save_alt Скачать" at bounding box center [801, 179] width 52 height 13
click at [834, 113] on link "Medred84" at bounding box center [843, 113] width 60 height 15
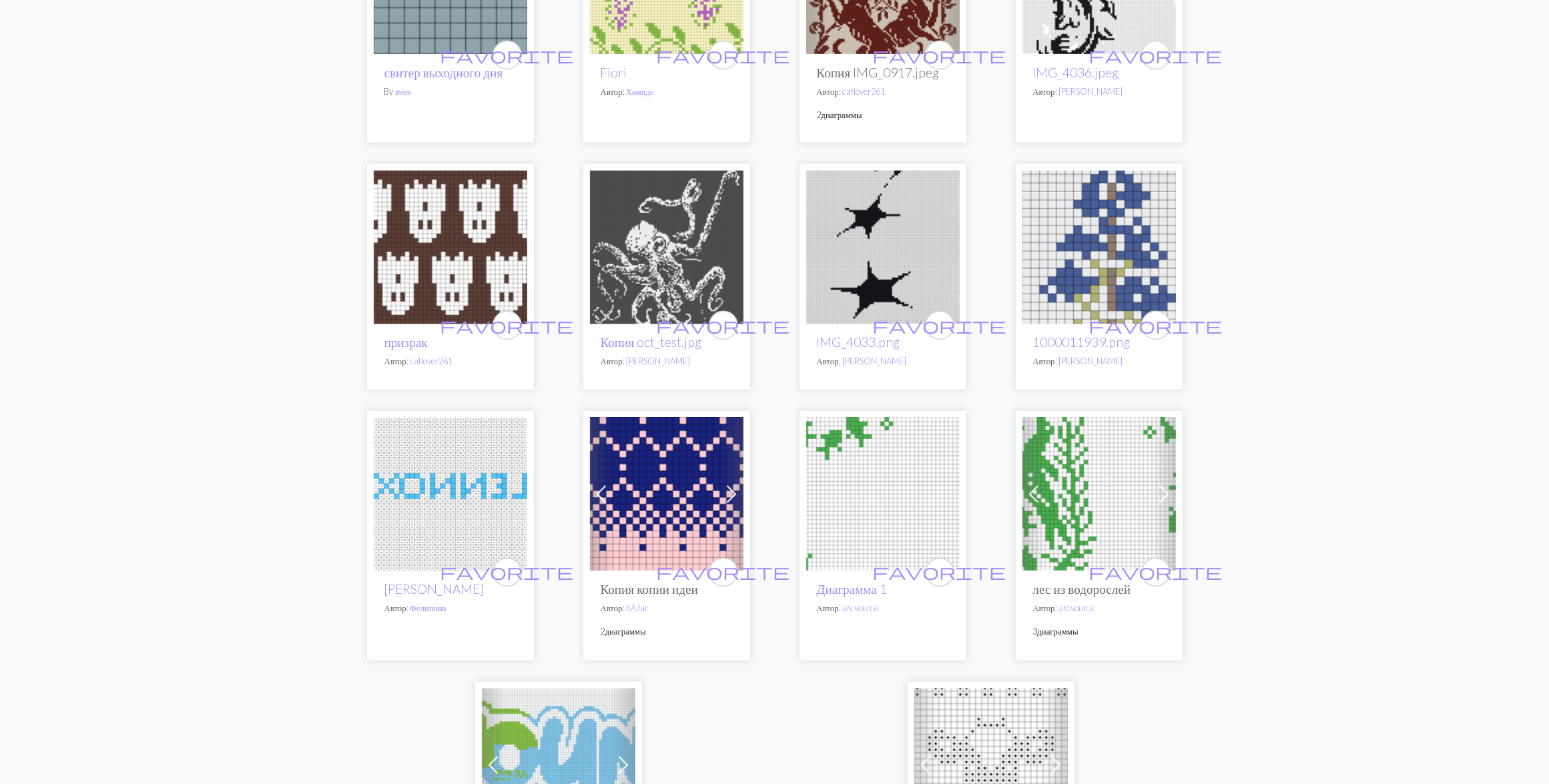
scroll to position [3085, 0]
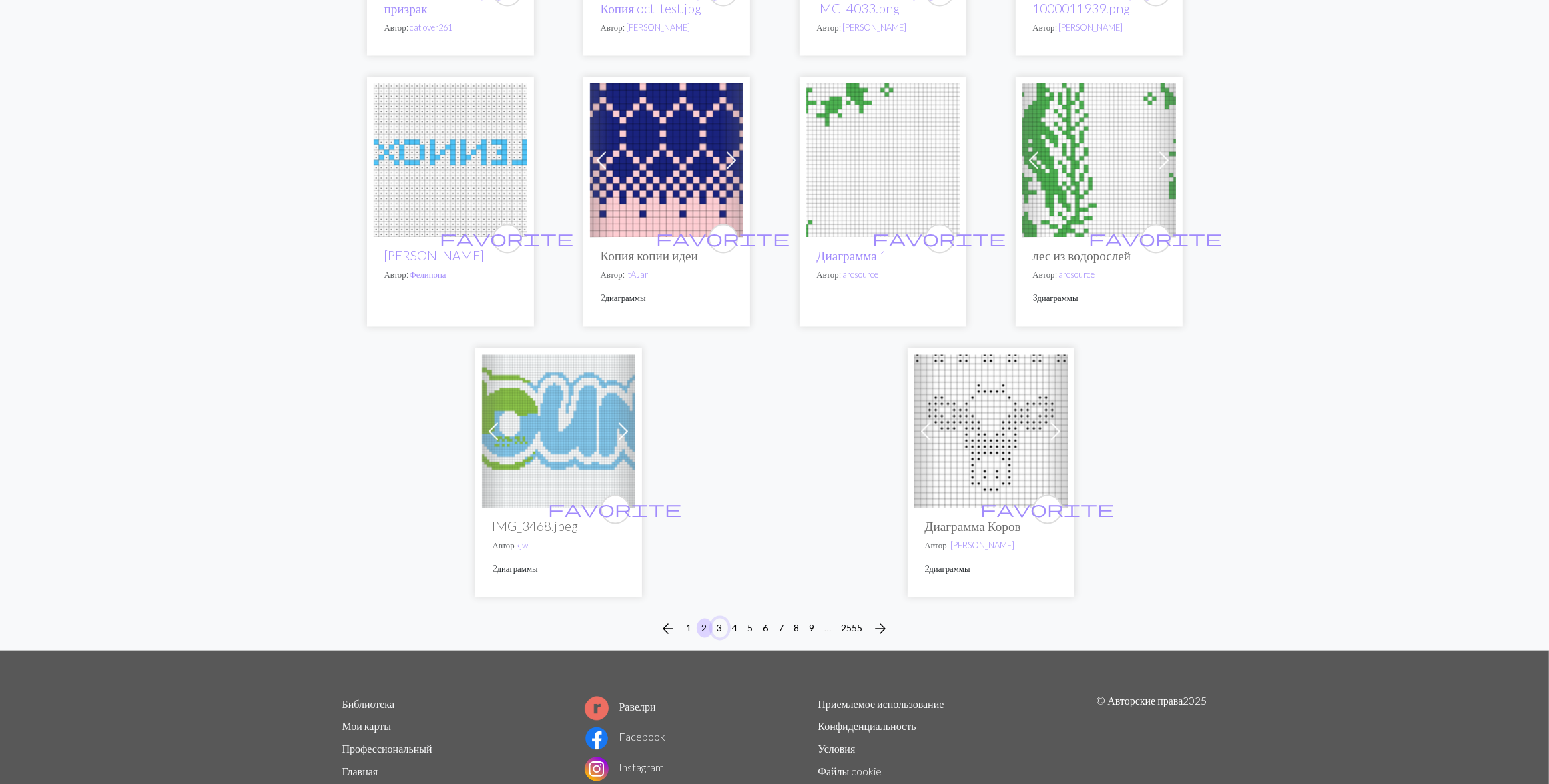
click at [716, 635] on button "3" at bounding box center [719, 628] width 16 height 19
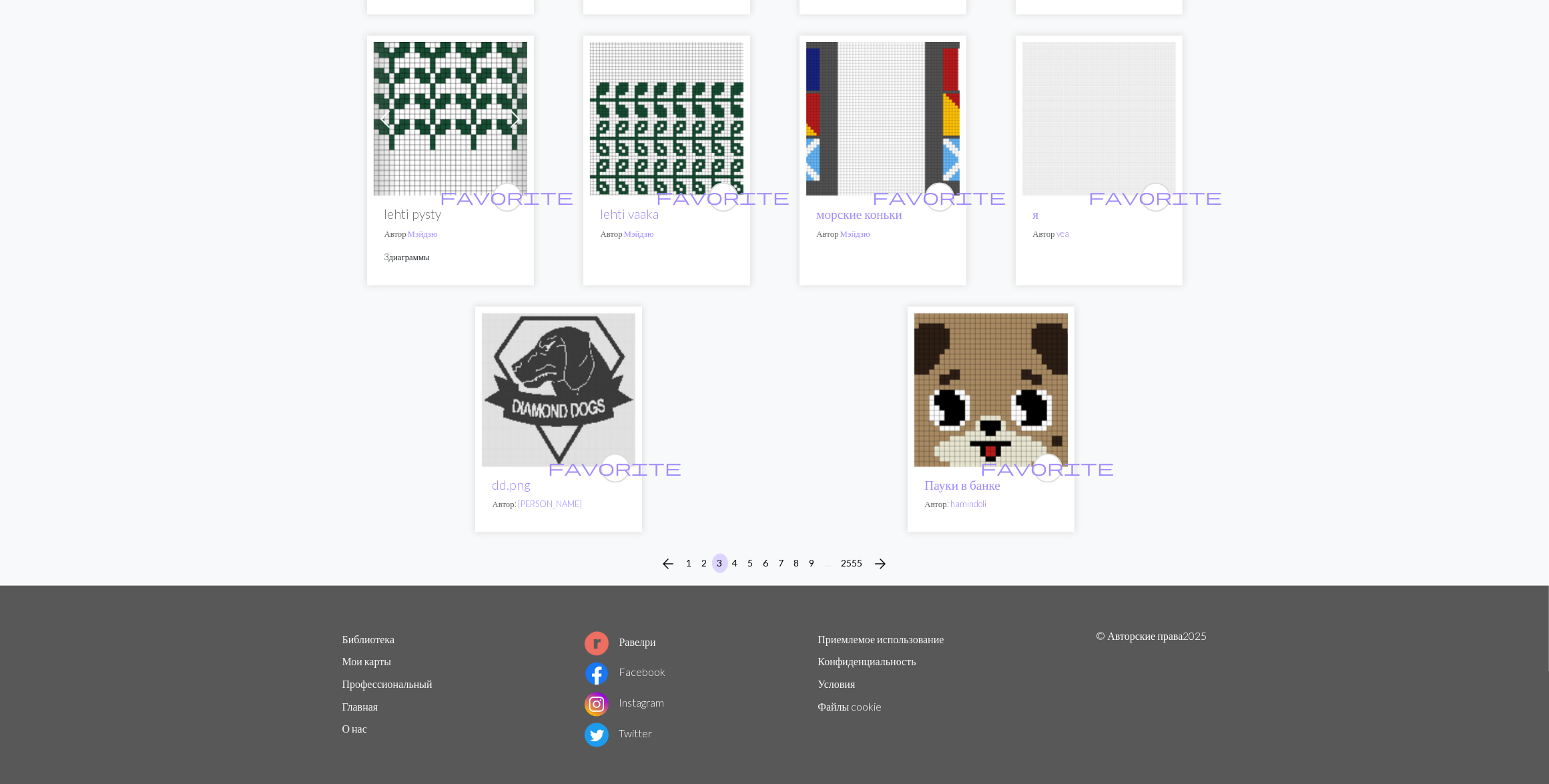
scroll to position [3250, 0]
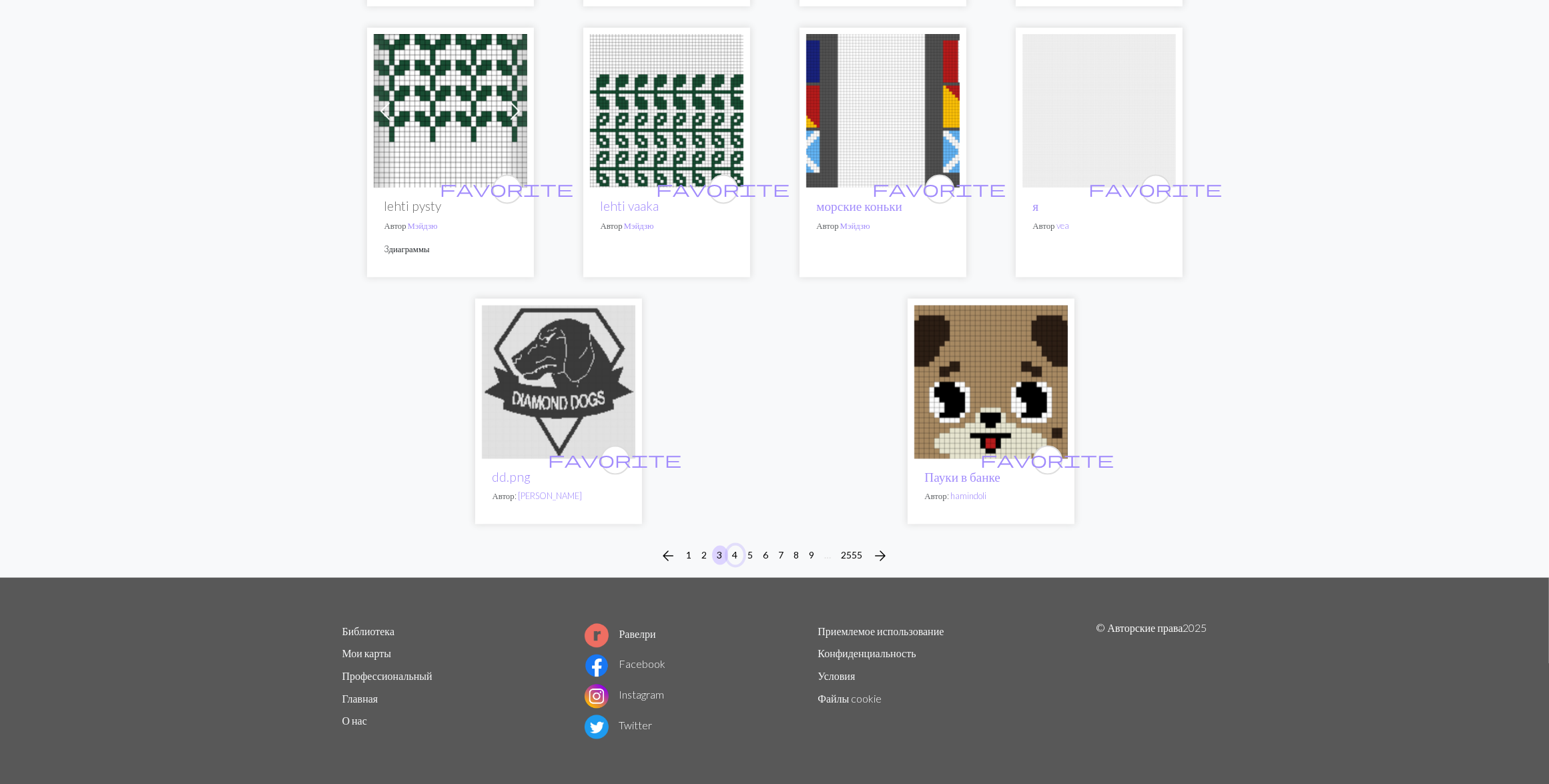
click at [731, 551] on button "4" at bounding box center [735, 554] width 16 height 19
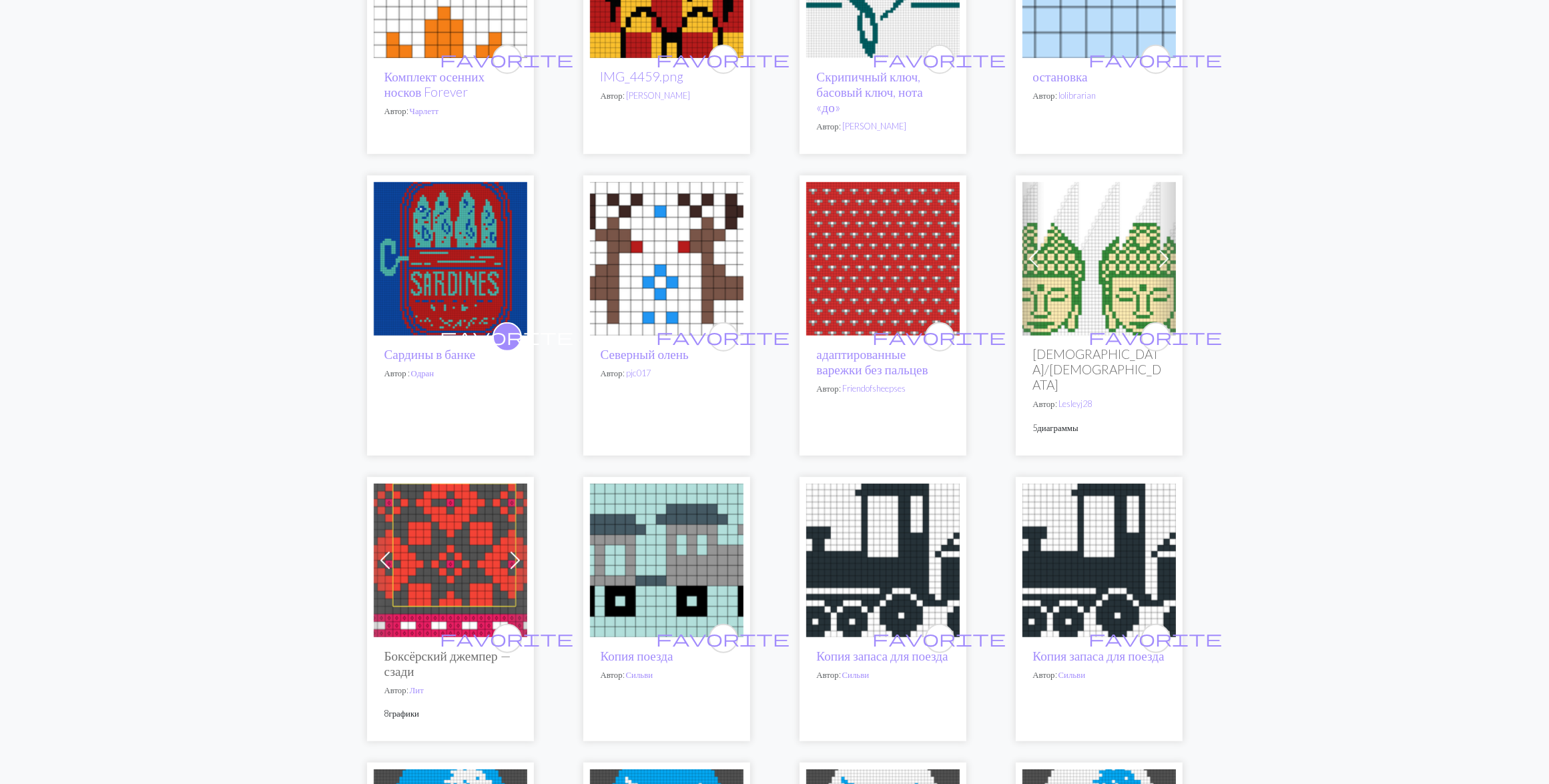
scroll to position [1084, 0]
